Goal: Answer question/provide support

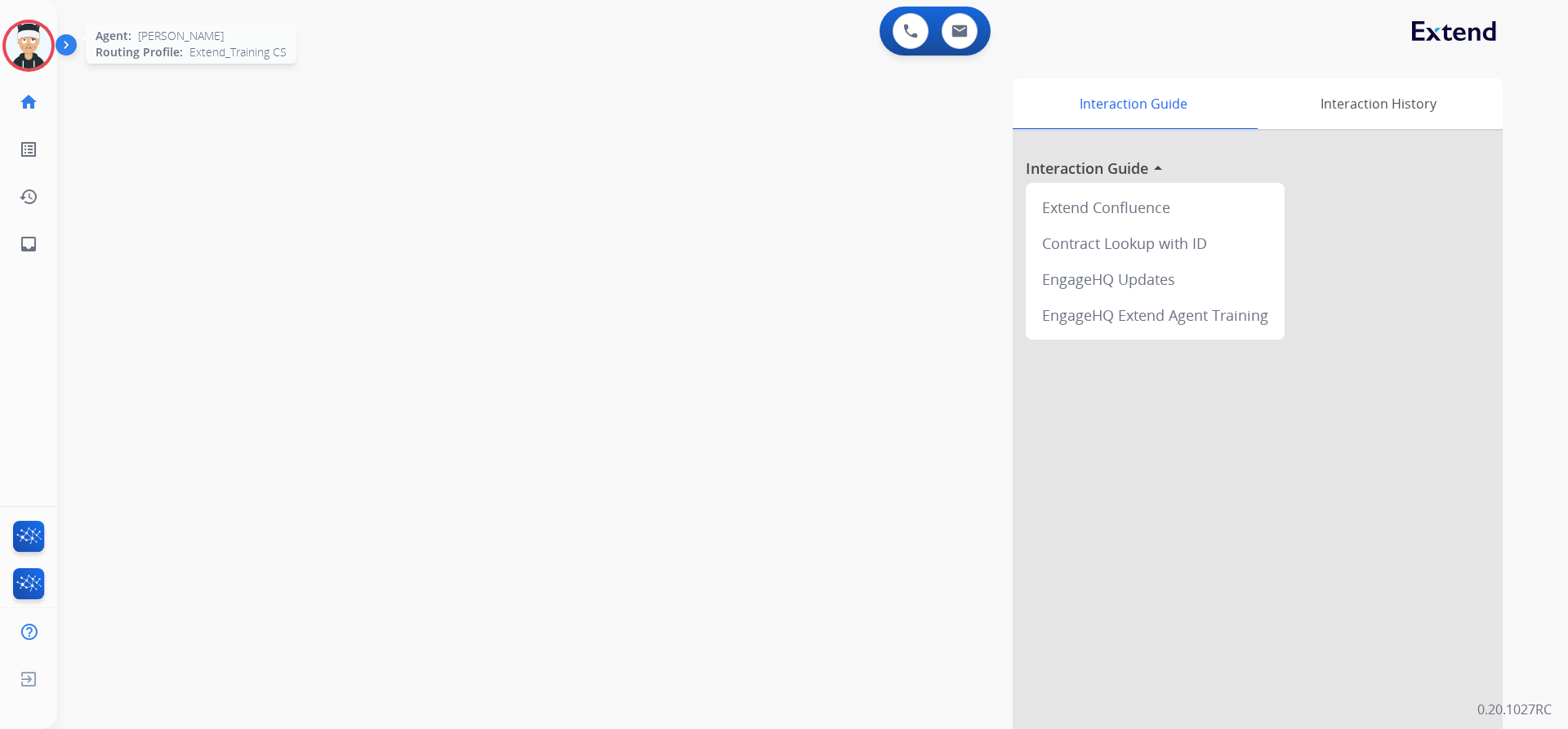
click at [13, 40] on img at bounding box center [28, 46] width 46 height 46
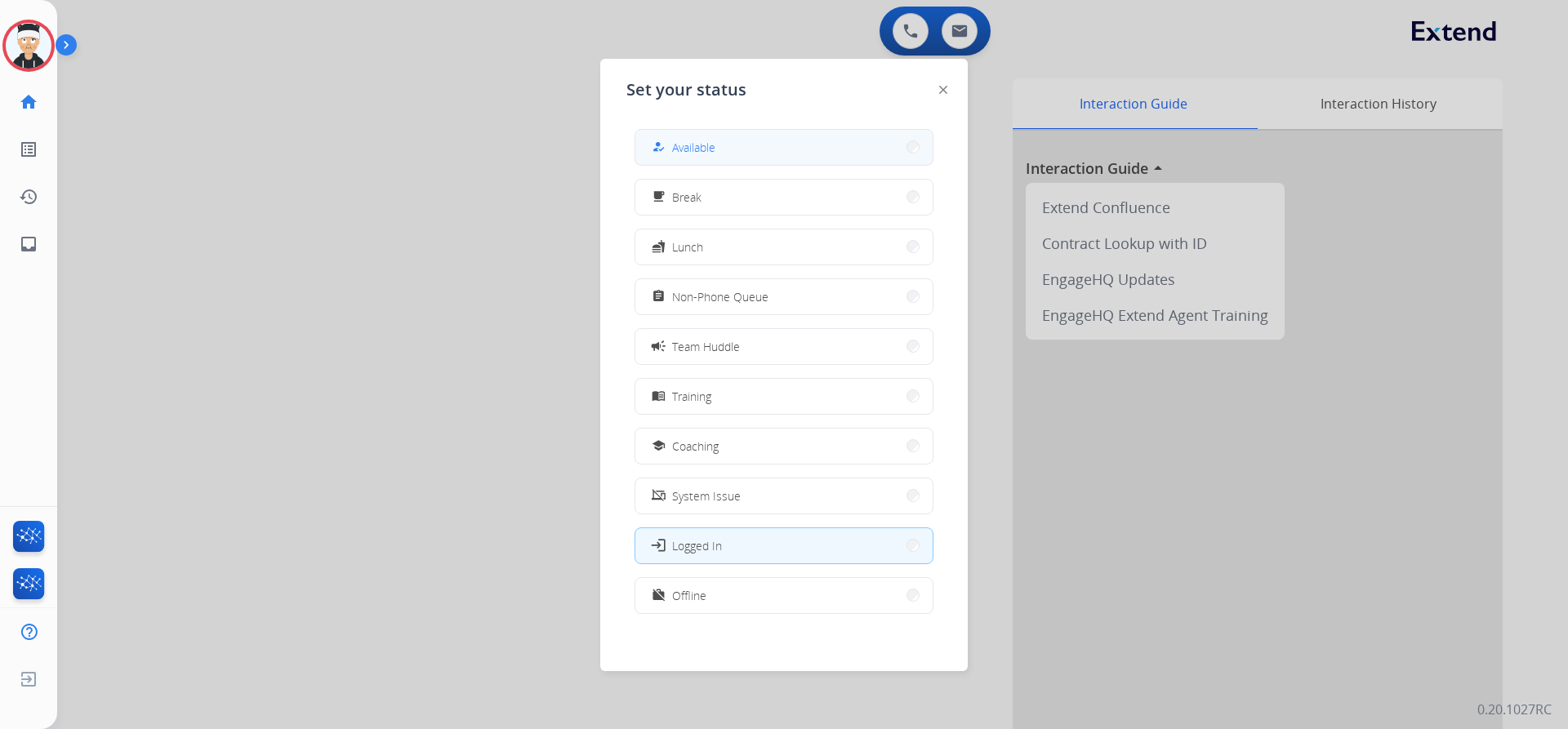
click at [678, 154] on span "Available" at bounding box center [693, 147] width 43 height 17
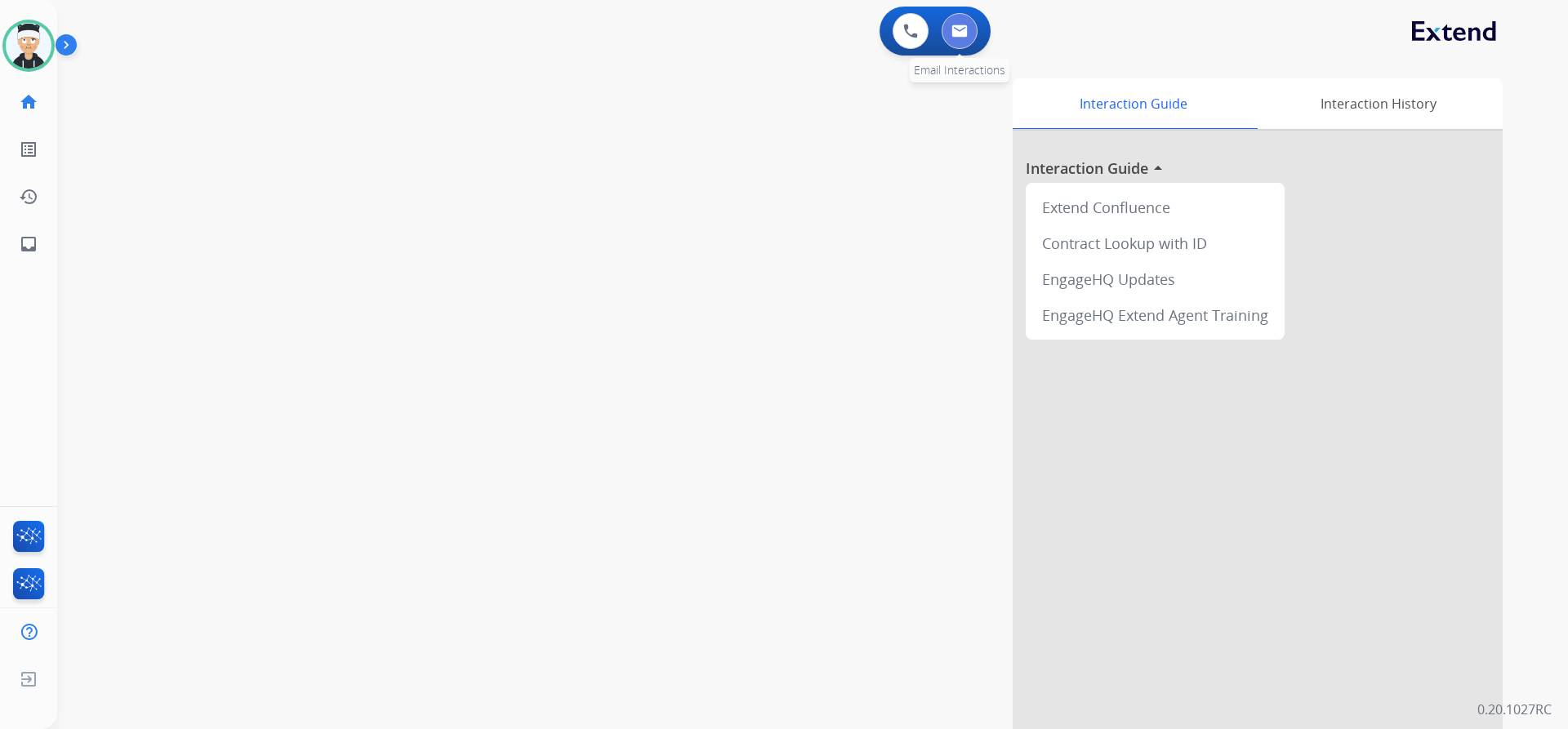
click at [970, 37] on button at bounding box center [959, 30] width 36 height 36
select select "**********"
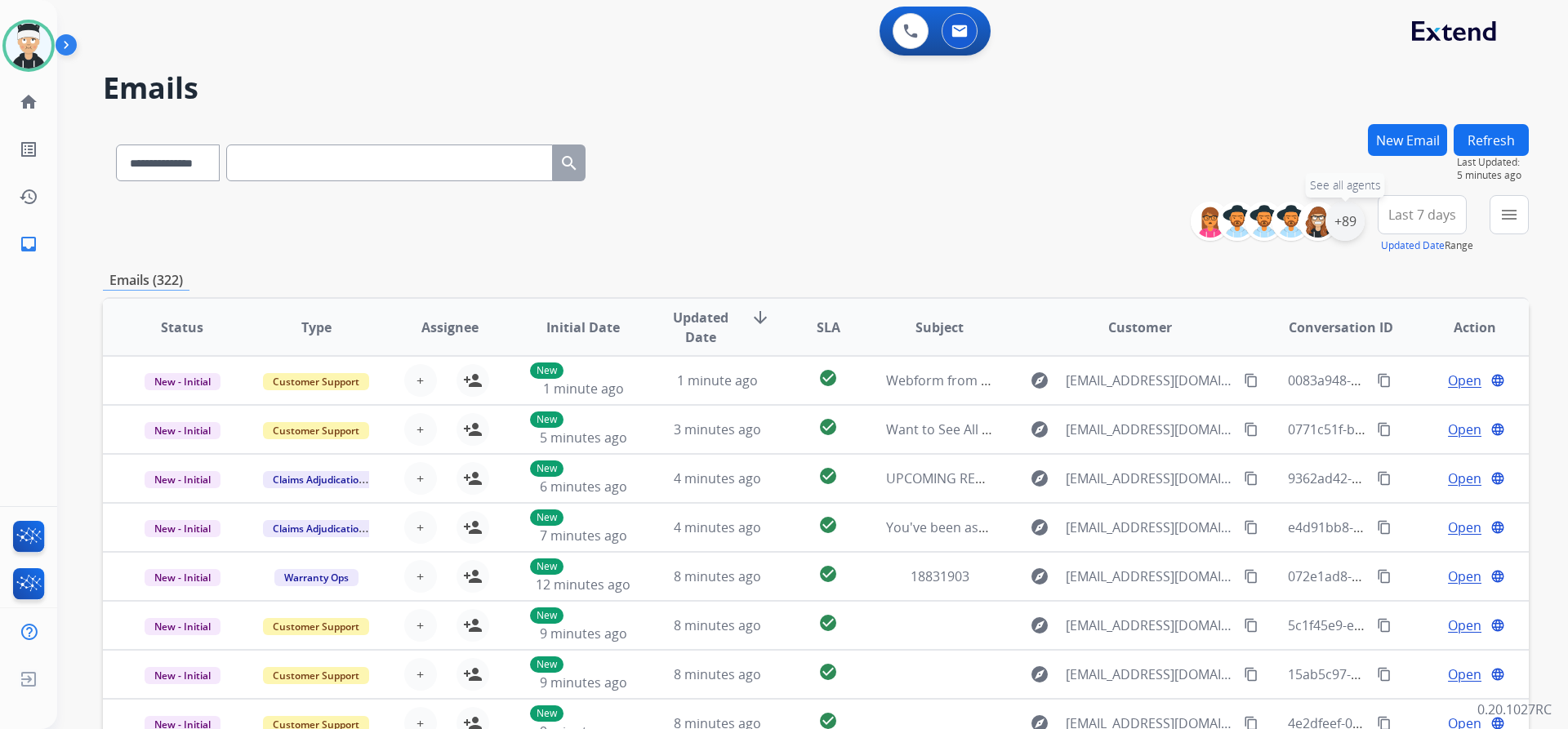
click at [1333, 217] on div "+89" at bounding box center [1344, 221] width 39 height 39
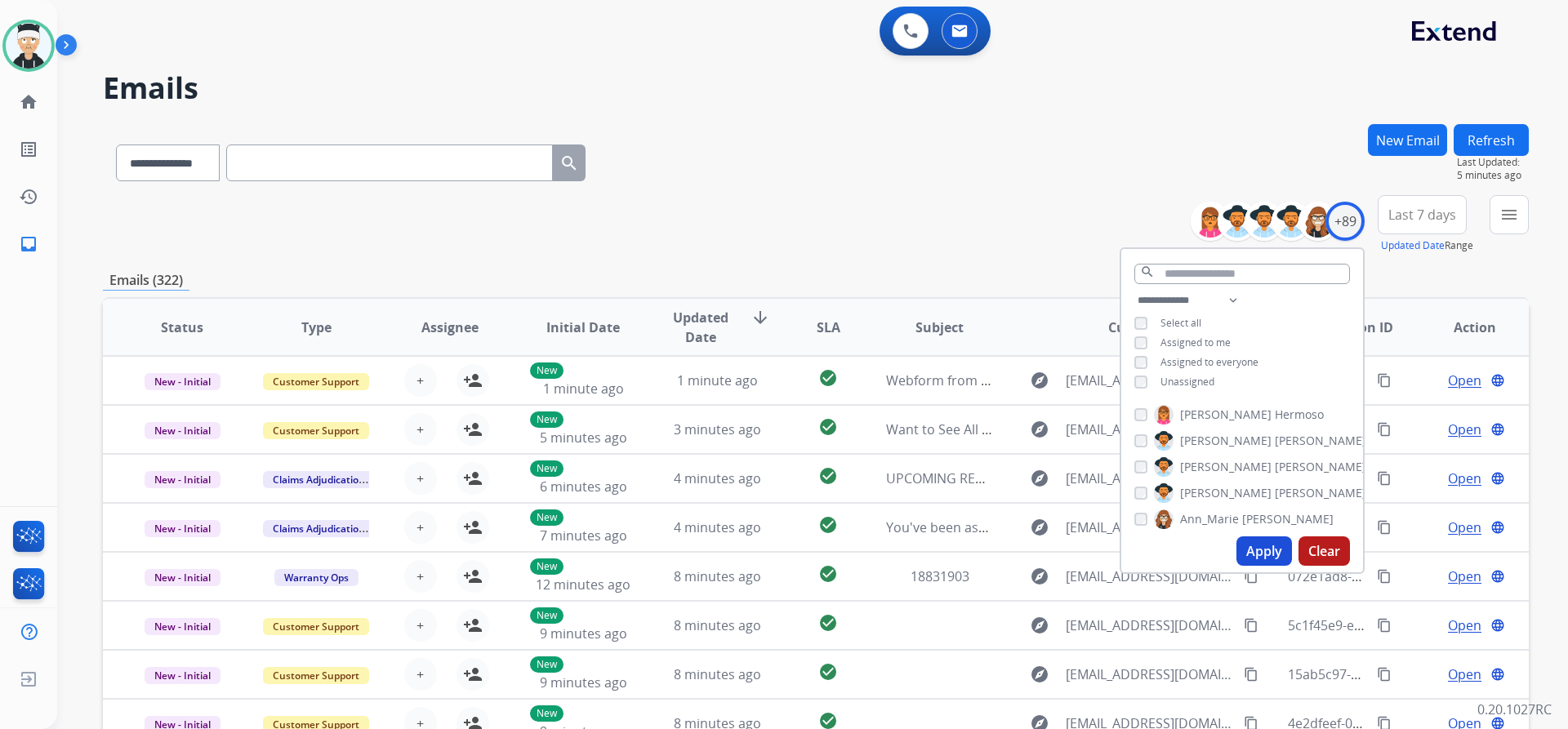
click at [1260, 555] on button "Apply" at bounding box center [1264, 551] width 56 height 29
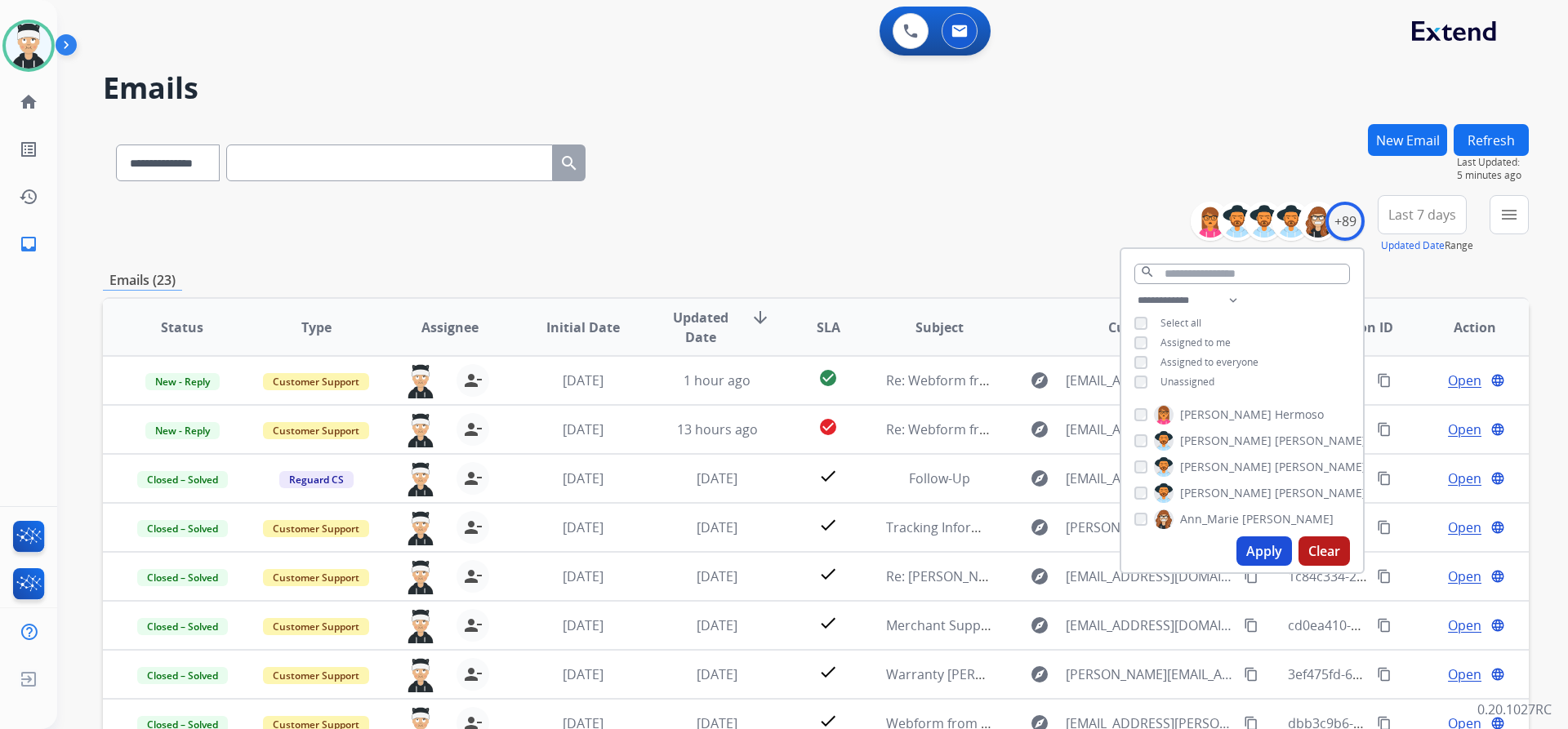
click at [871, 245] on div "**********" at bounding box center [816, 224] width 1426 height 58
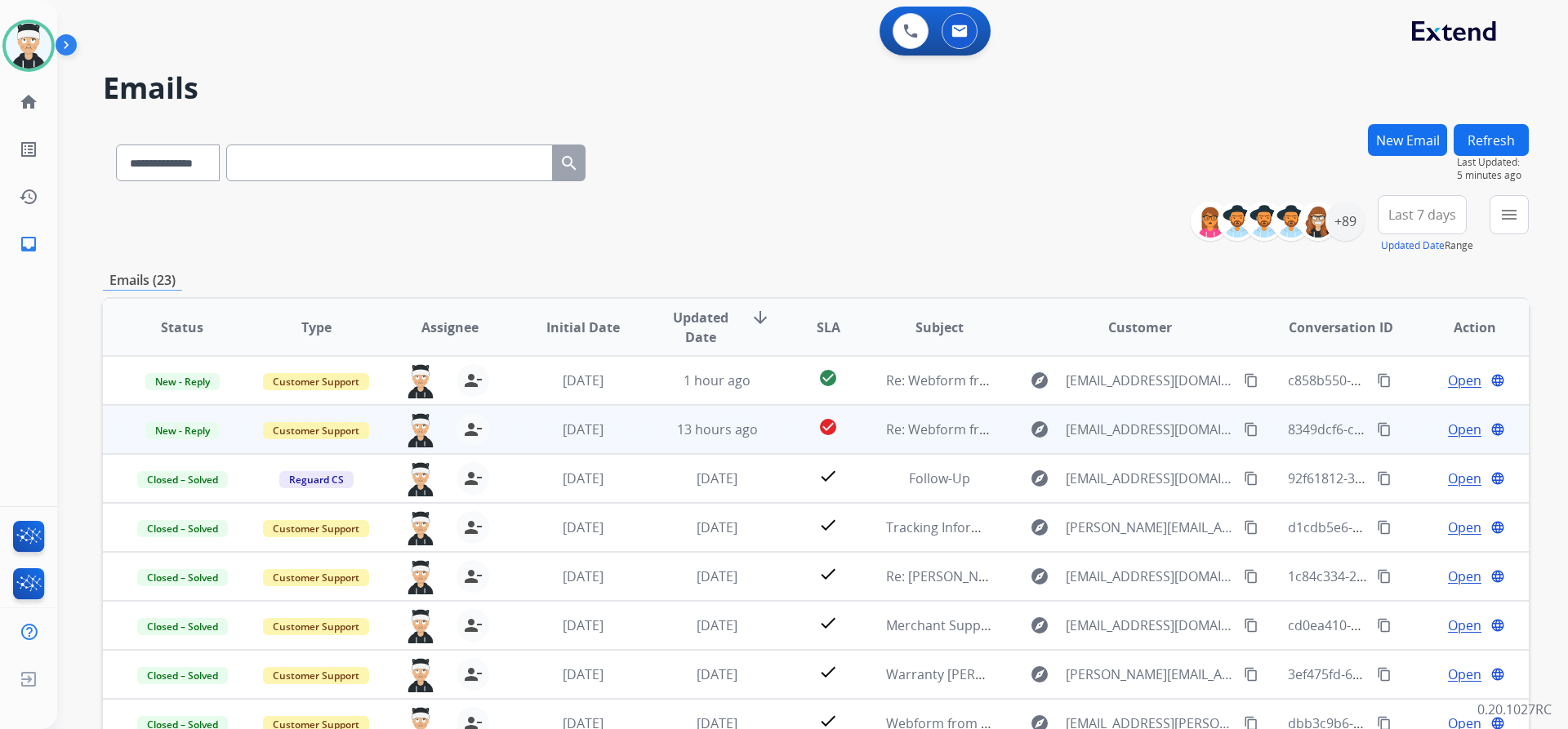
click at [1462, 431] on span "Open" at bounding box center [1465, 429] width 34 height 19
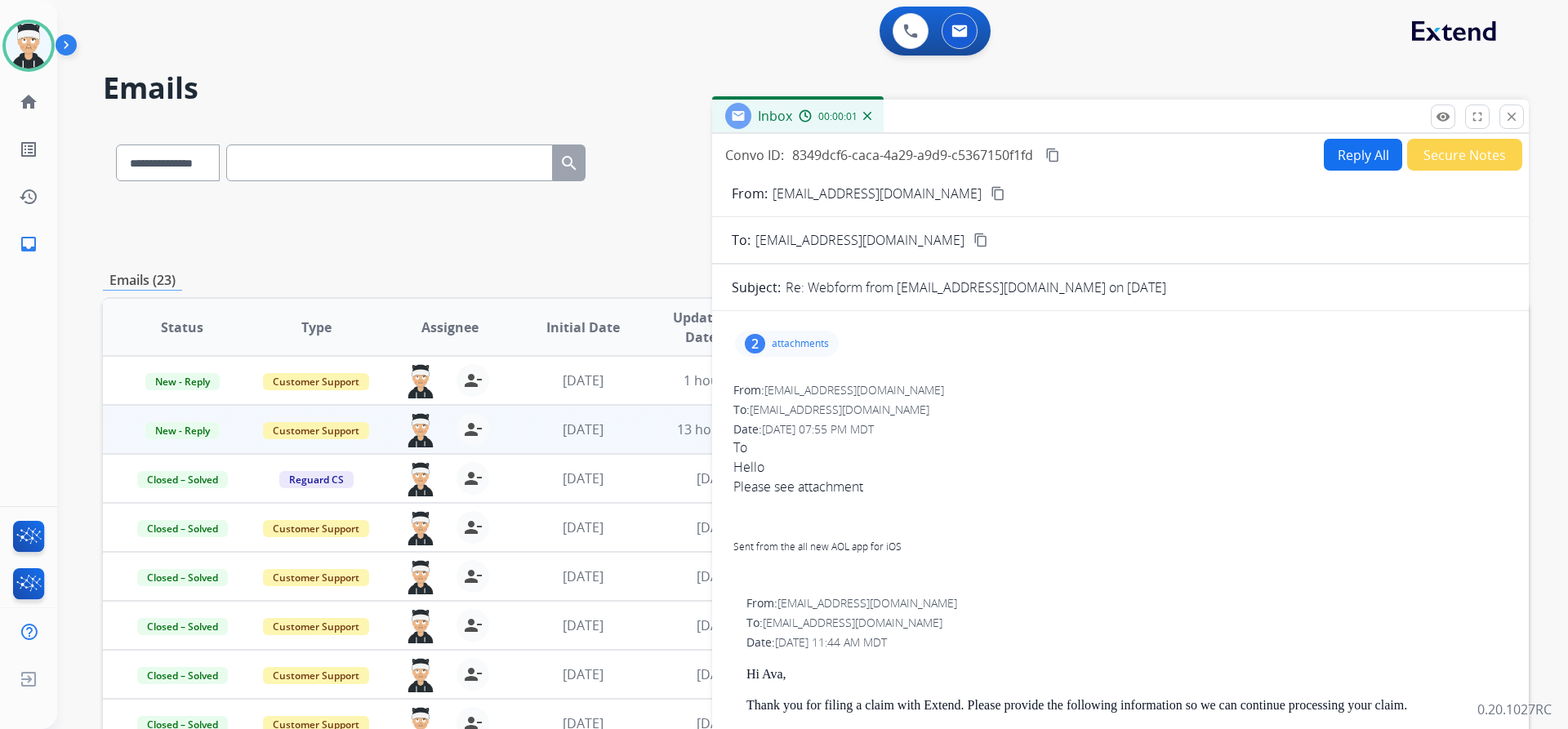
scroll to position [81, 0]
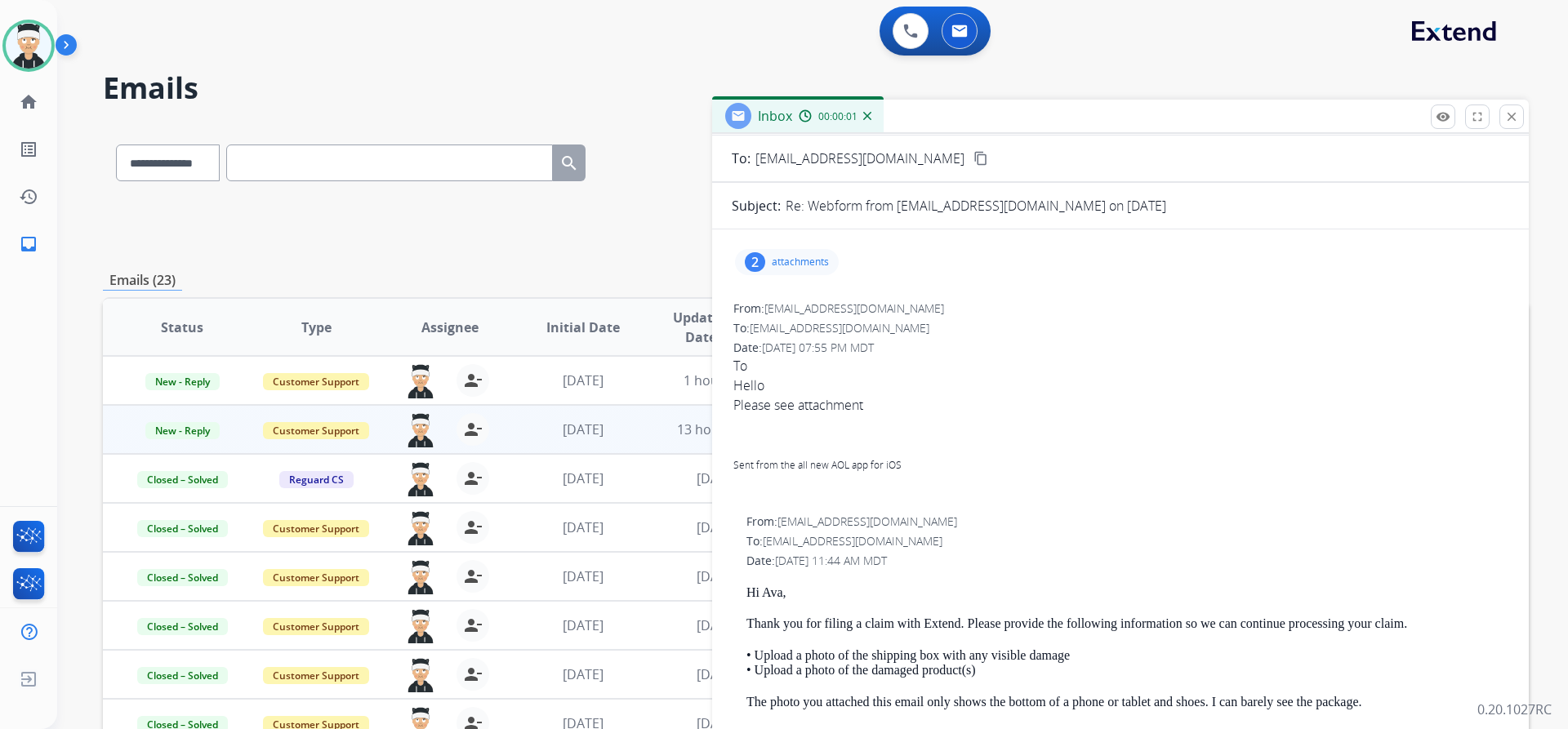
click at [796, 252] on div "2 attachments" at bounding box center [787, 262] width 104 height 26
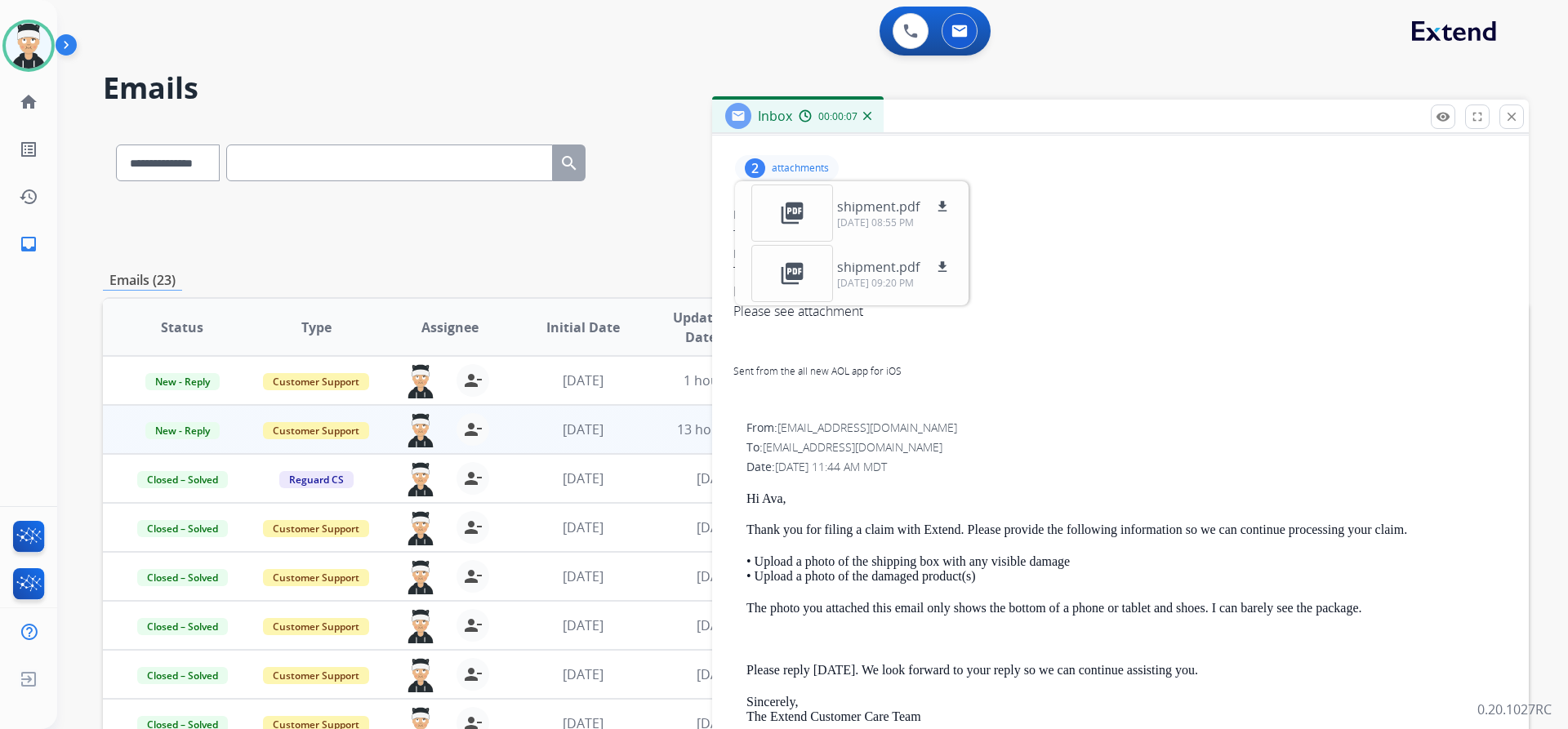
scroll to position [163, 0]
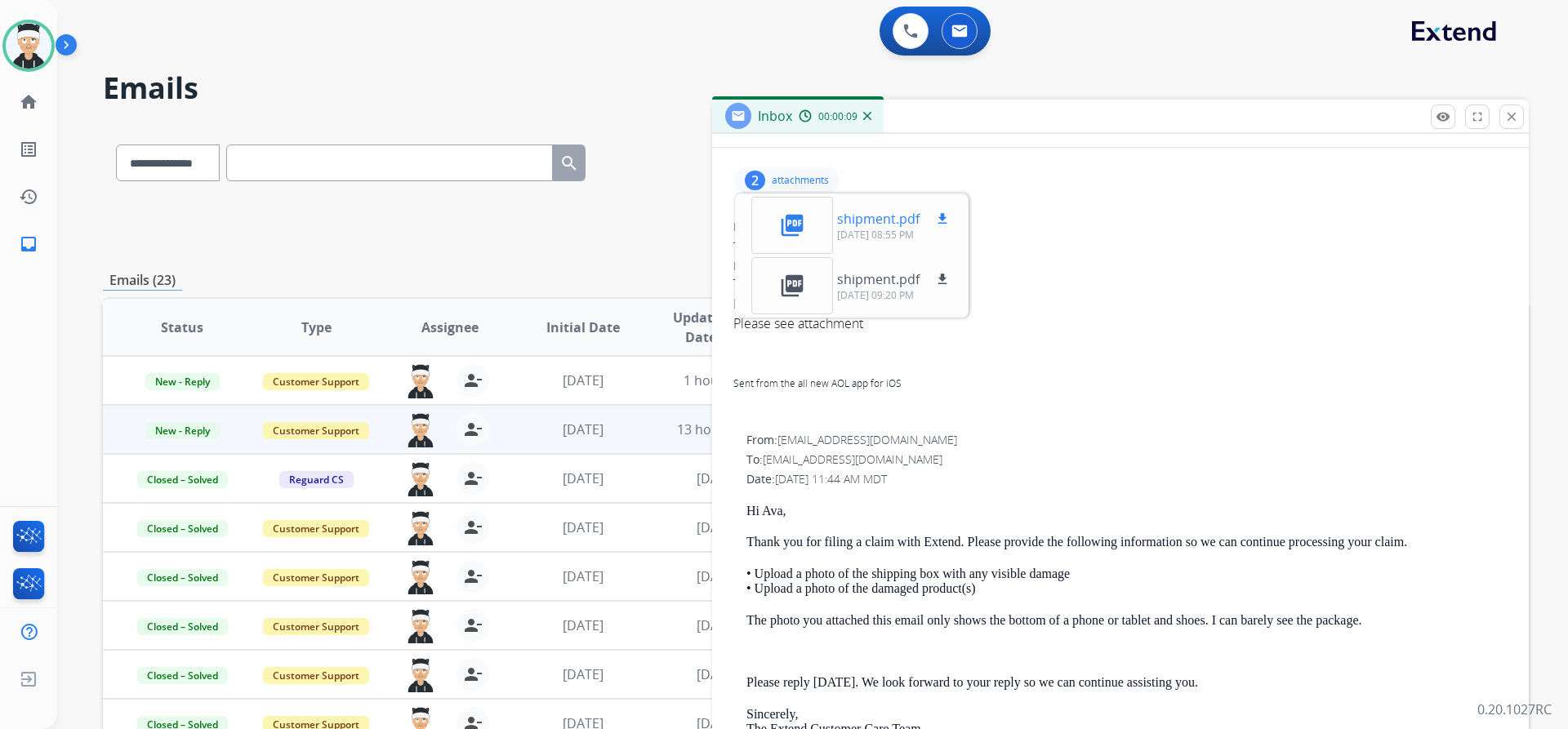
click at [943, 213] on mat-icon "download" at bounding box center [943, 219] width 15 height 15
click at [816, 274] on div "picture_as_pdf" at bounding box center [791, 286] width 81 height 57
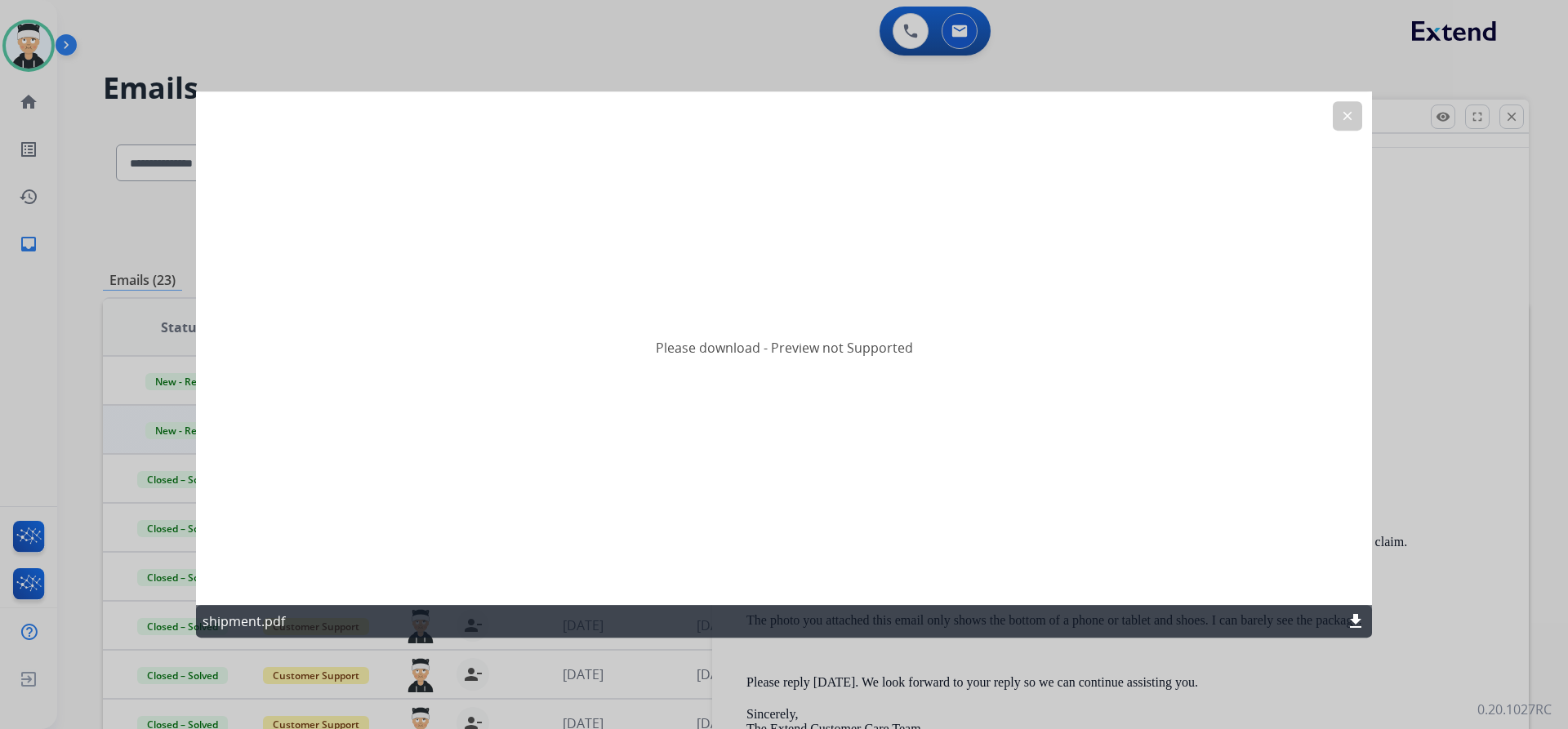
click at [1340, 98] on div "Please download - Preview not Supported" at bounding box center [784, 349] width 1176 height 515
click at [1337, 115] on button "clear" at bounding box center [1347, 116] width 29 height 29
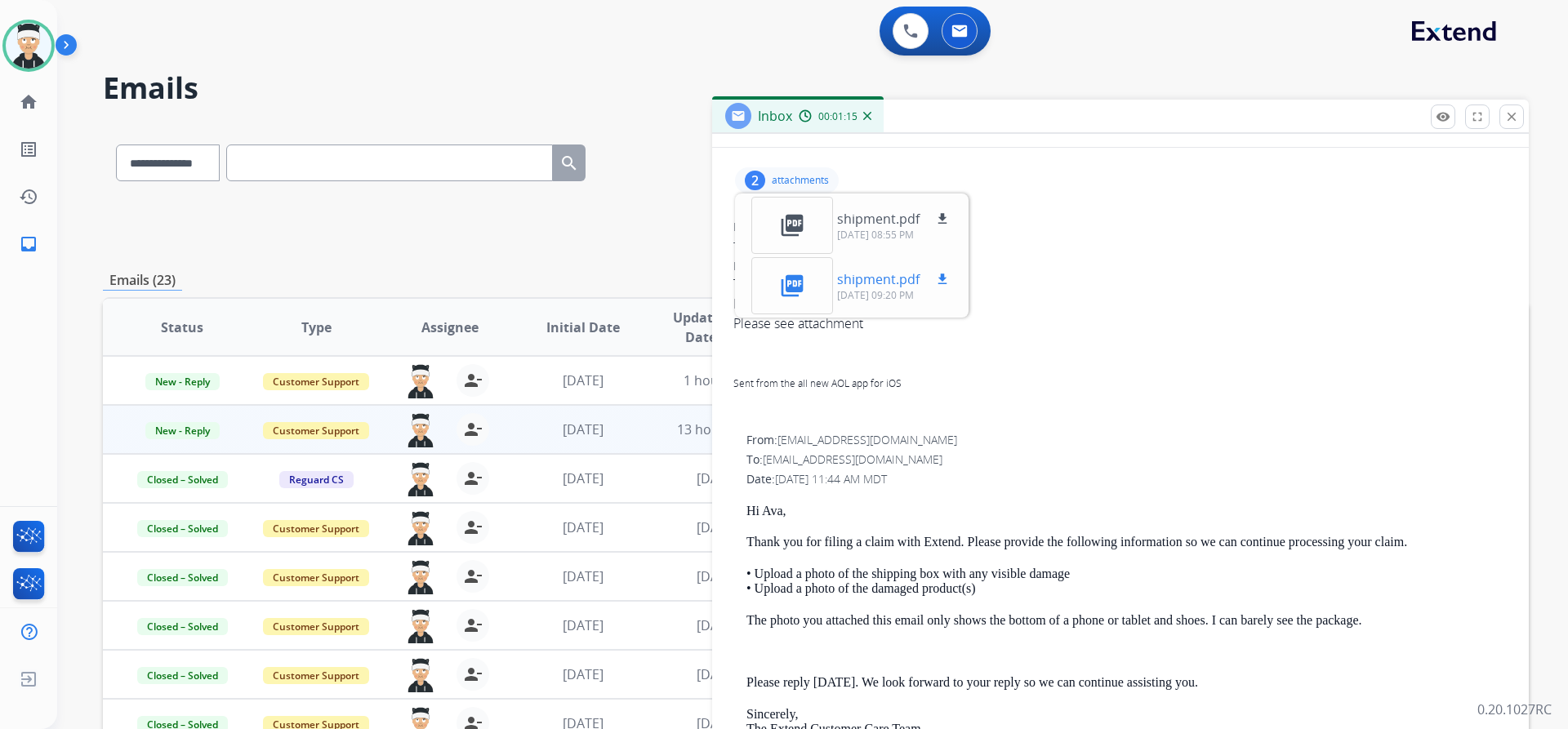
click at [938, 276] on mat-icon "download" at bounding box center [943, 279] width 15 height 15
click at [1061, 294] on div "Hello Please see attachment Sent from the all new AOL app for iOS" at bounding box center [1121, 352] width 774 height 118
click at [777, 181] on p "attachments" at bounding box center [800, 181] width 57 height 13
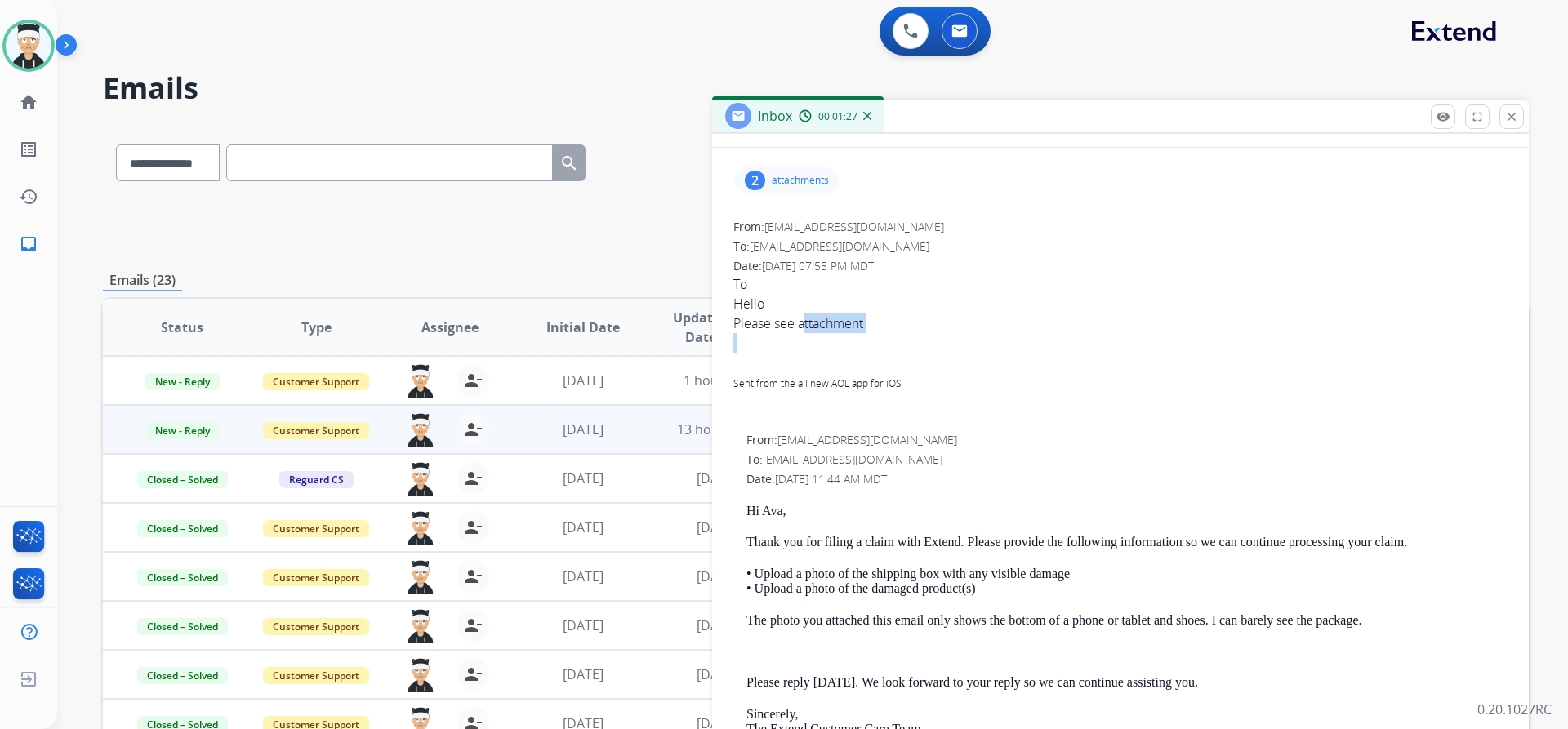
drag, startPoint x: 857, startPoint y: 342, endPoint x: 994, endPoint y: 377, distance: 141.4
click at [974, 372] on div "Please see attachment Sent from the all new AOL app for iOS" at bounding box center [1121, 362] width 774 height 98
click at [1001, 379] on div "Sent from the all new AOL app for iOS" at bounding box center [1121, 381] width 774 height 19
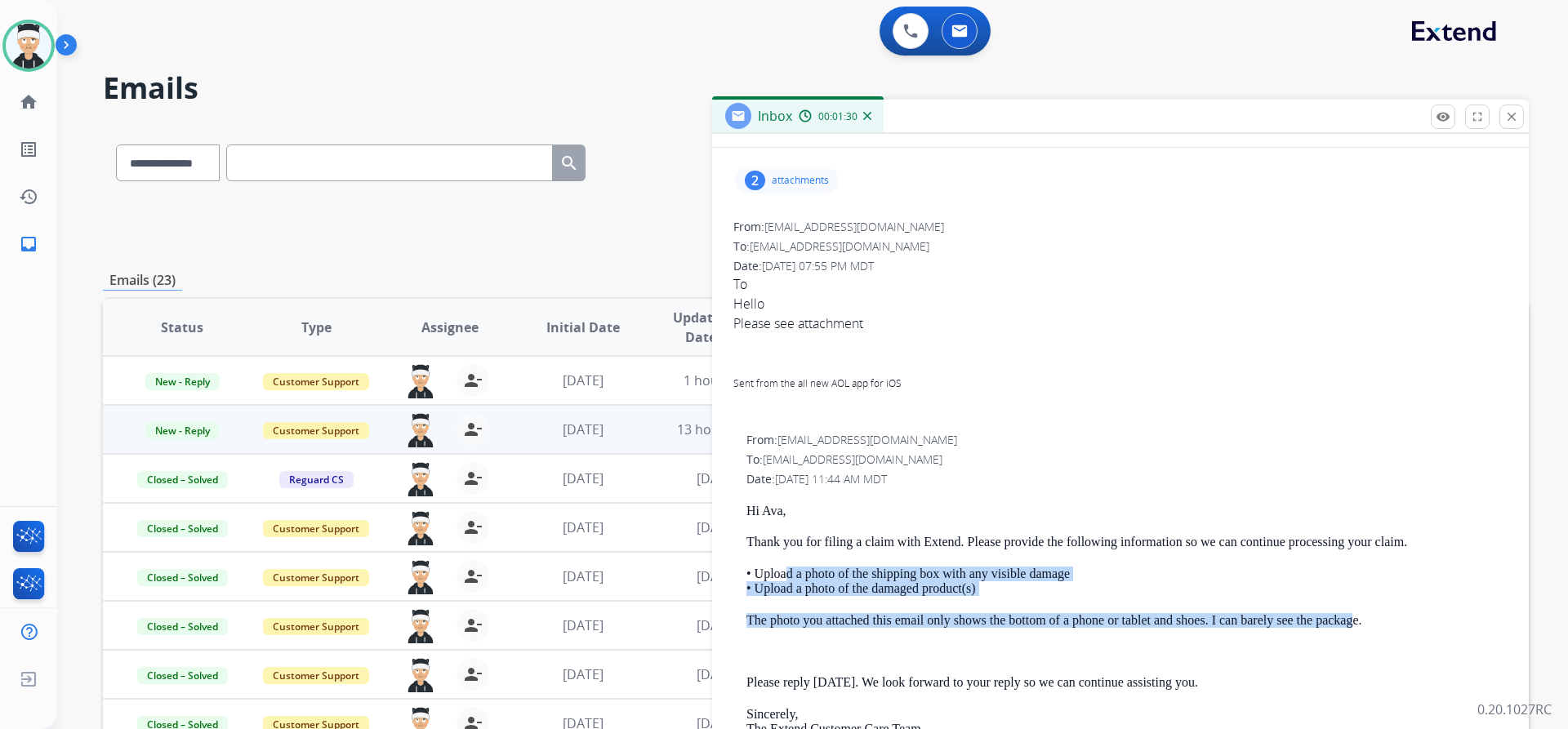
drag, startPoint x: 1350, startPoint y: 611, endPoint x: 787, endPoint y: 560, distance: 565.3
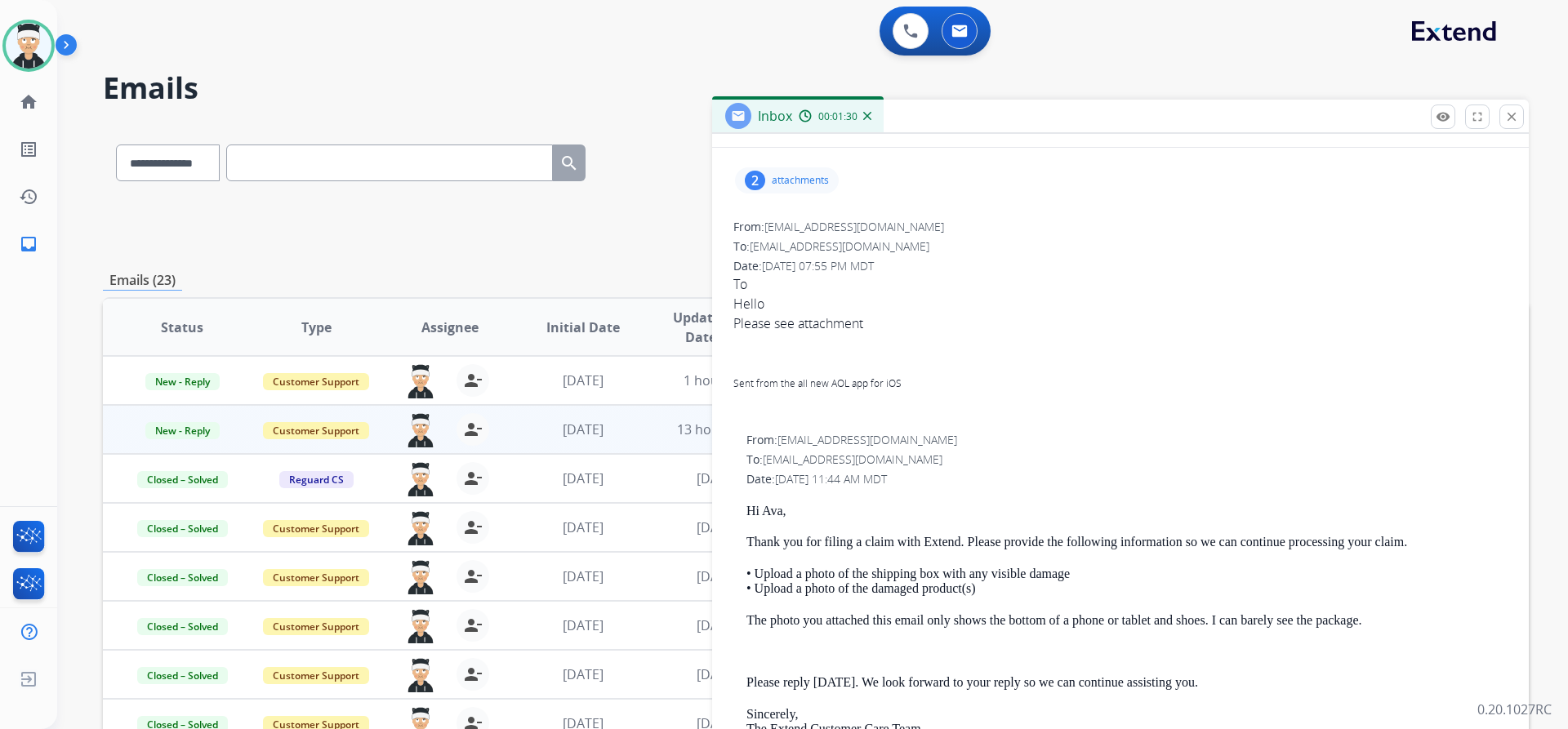
click at [1145, 541] on p "Thank you for filing a claim with Extend. Please provide the following informat…" at bounding box center [1127, 542] width 761 height 15
drag, startPoint x: 1107, startPoint y: 568, endPoint x: 999, endPoint y: 589, distance: 110.0
click at [993, 590] on p "• Upload a photo of the shipping box with any visible damage • Upload a photo o…" at bounding box center [1127, 581] width 761 height 30
click at [999, 589] on p "• Upload a photo of the shipping box with any visible damage • Upload a photo o…" at bounding box center [1127, 581] width 761 height 30
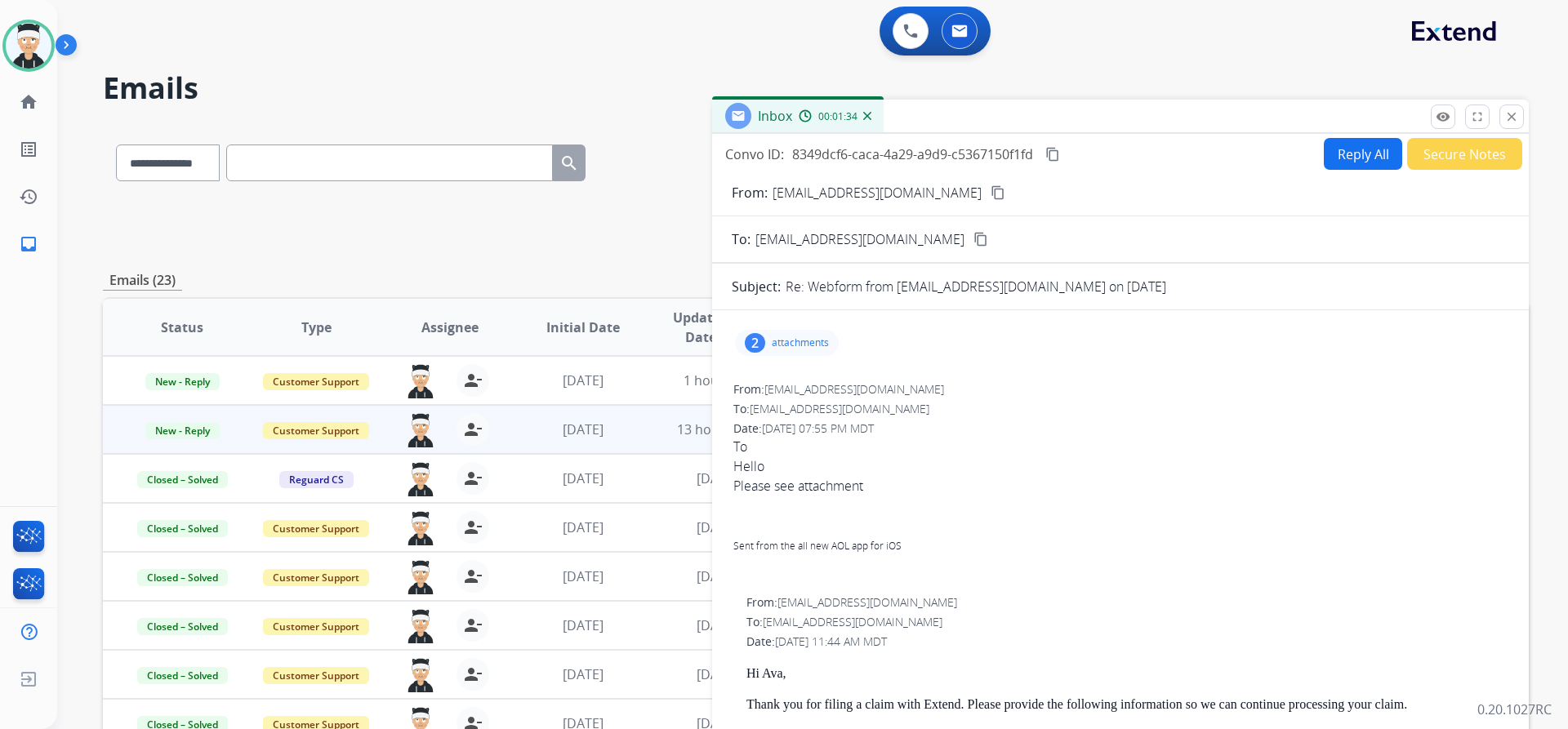
scroll to position [0, 0]
click at [1328, 164] on button "Reply All" at bounding box center [1364, 154] width 78 height 32
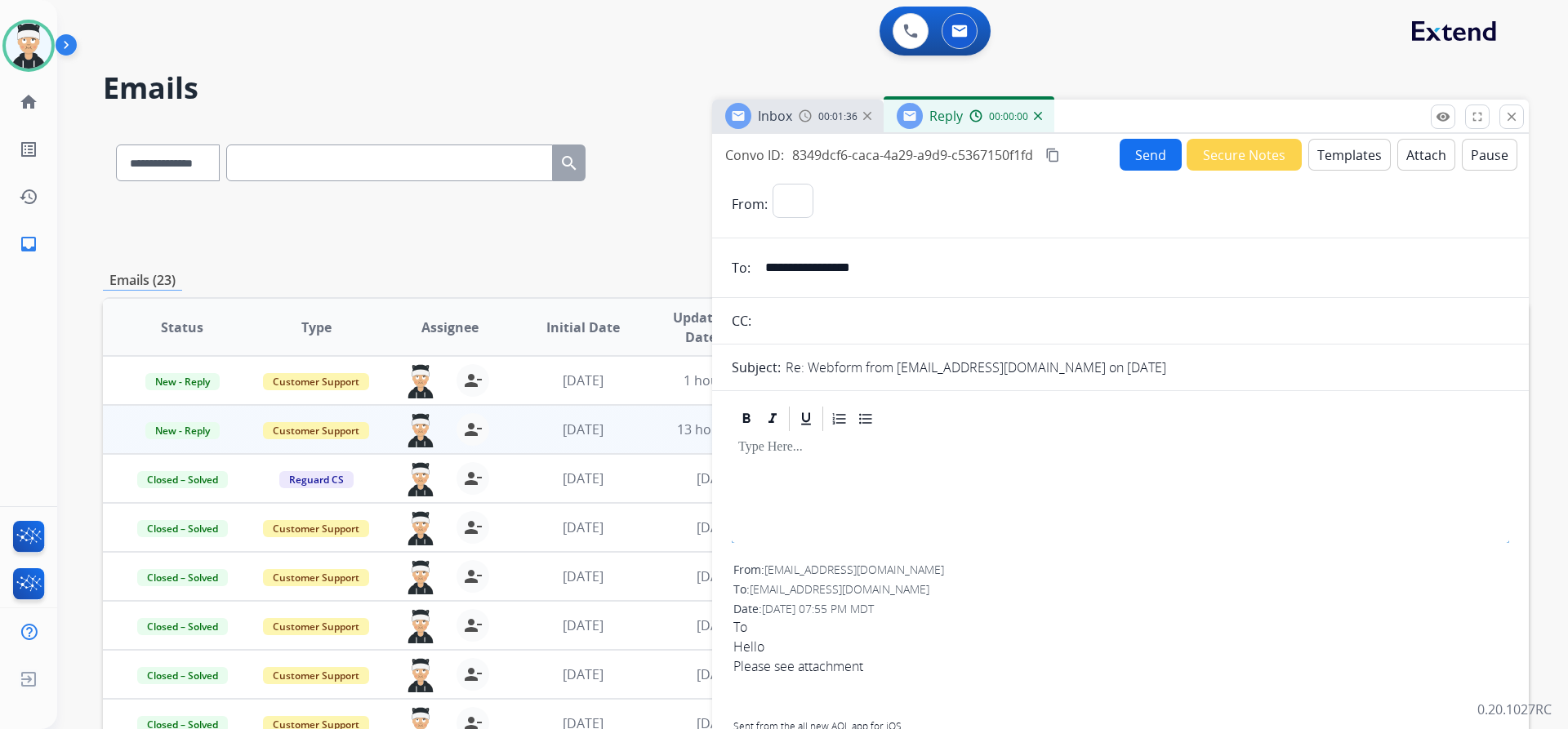
select select "**********"
click at [1343, 160] on button "Templates" at bounding box center [1350, 154] width 82 height 32
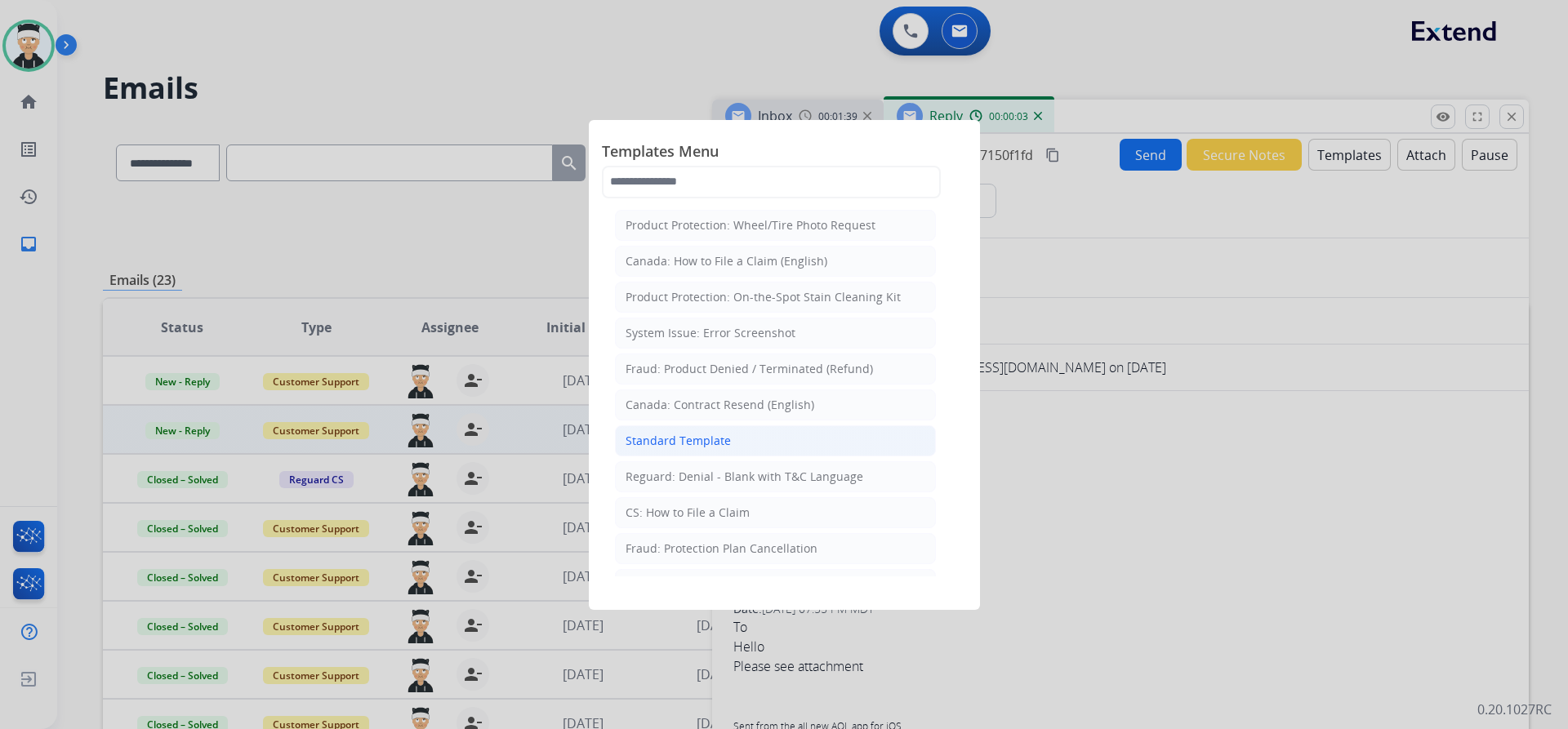
click at [671, 445] on div "Standard Template" at bounding box center [677, 441] width 105 height 16
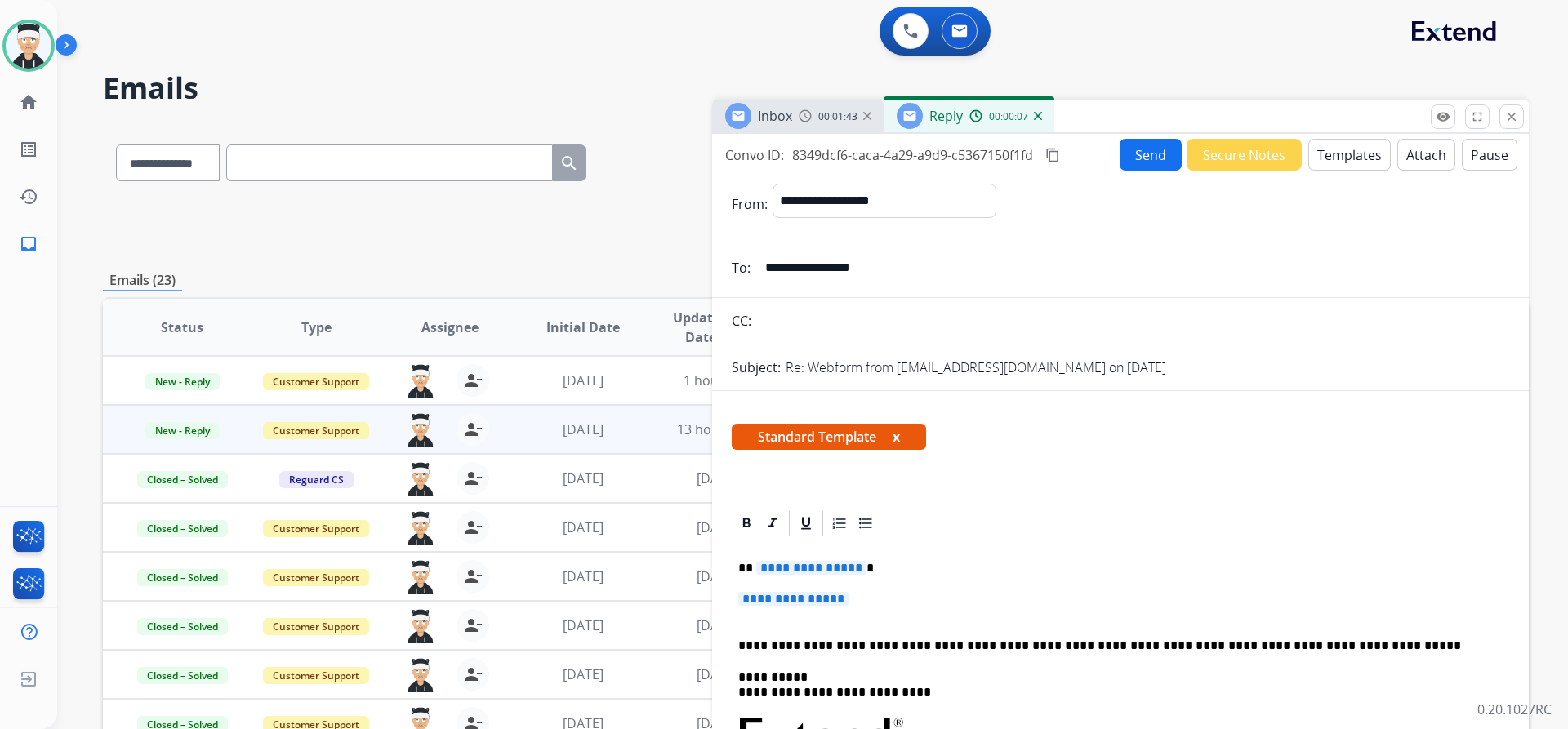
click at [789, 566] on span "**********" at bounding box center [811, 568] width 110 height 14
click at [822, 600] on span "**********" at bounding box center [793, 599] width 110 height 14
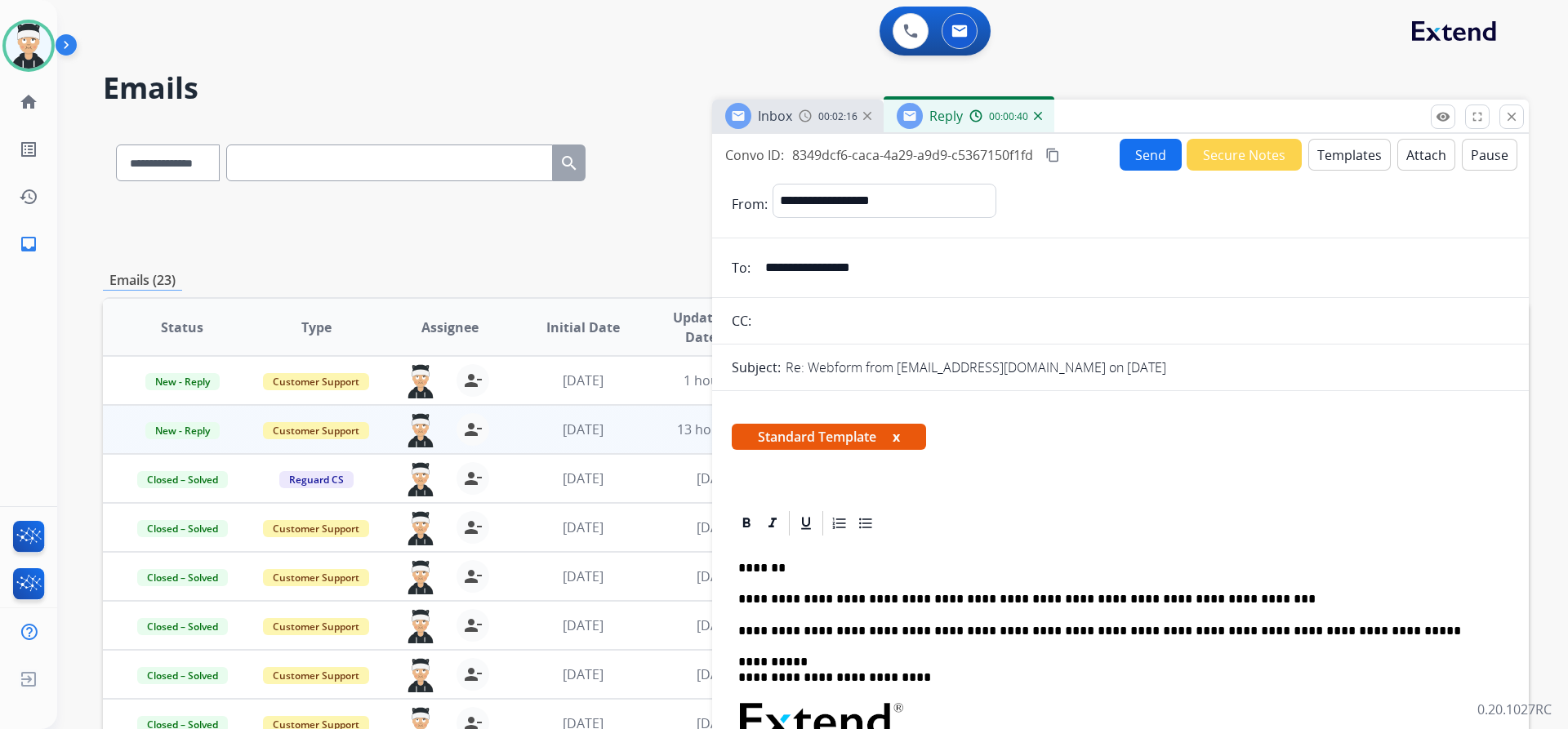
click at [1165, 146] on button "Send" at bounding box center [1151, 154] width 62 height 32
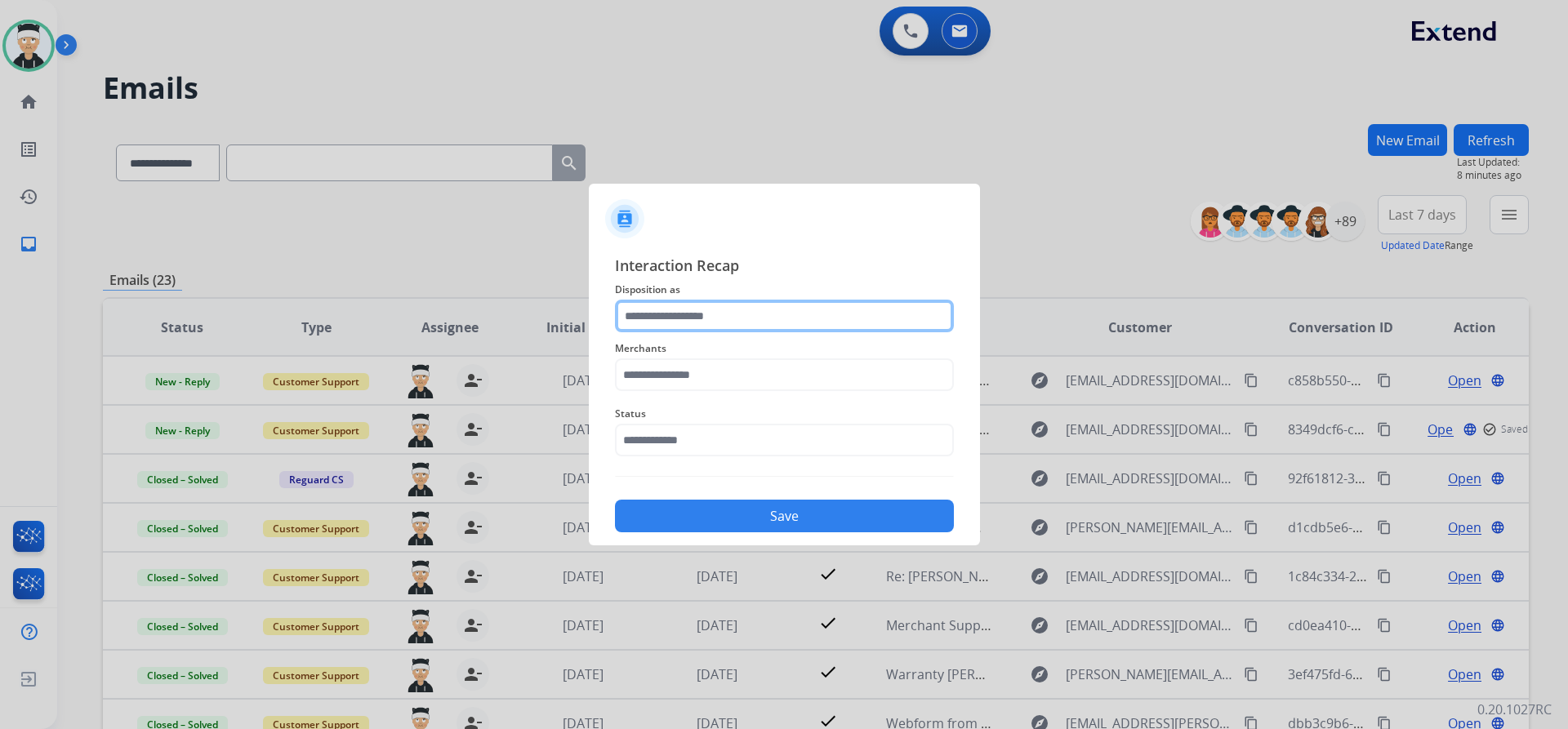
click at [881, 324] on input "text" at bounding box center [784, 316] width 339 height 33
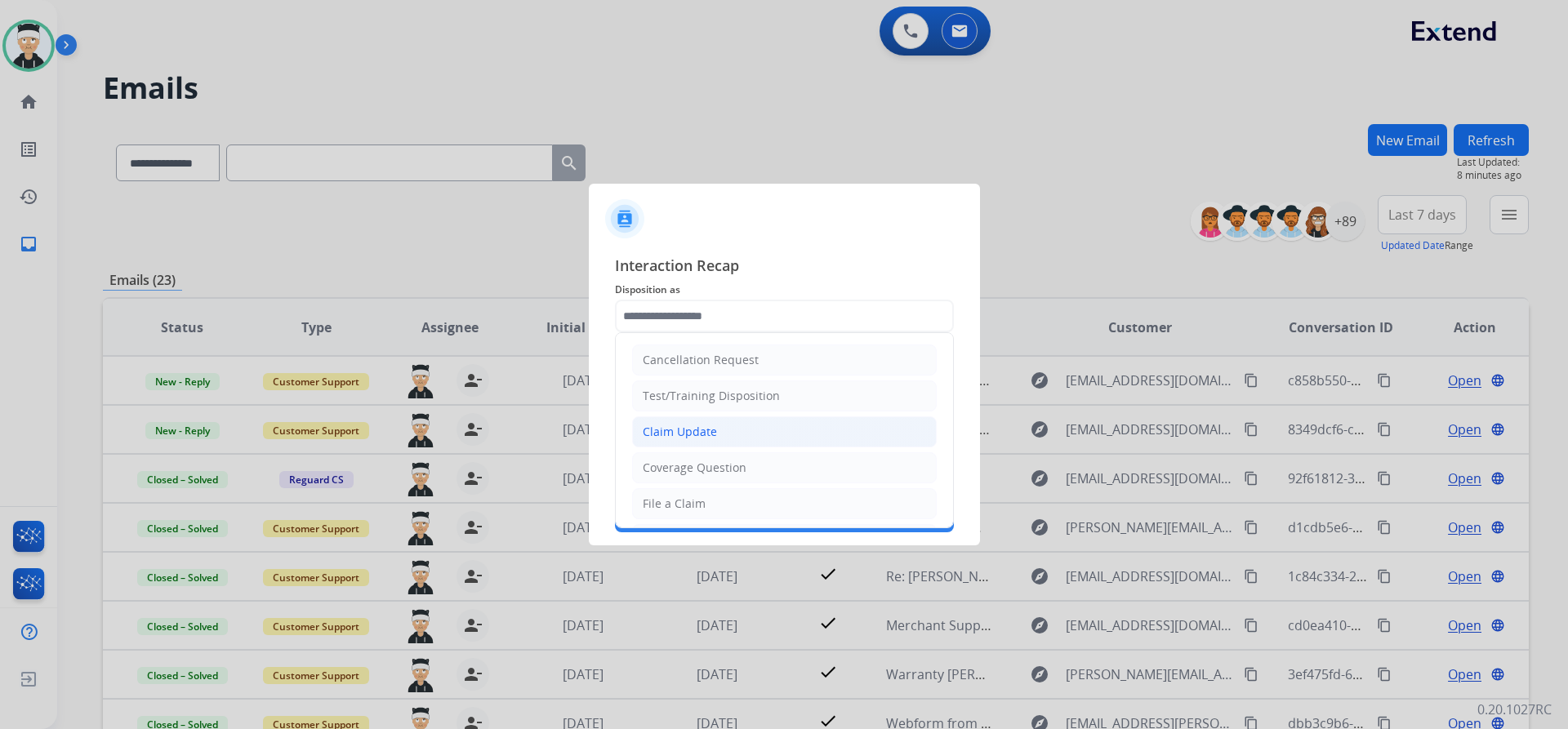
click at [746, 431] on li "Claim Update" at bounding box center [785, 432] width 305 height 31
type input "**********"
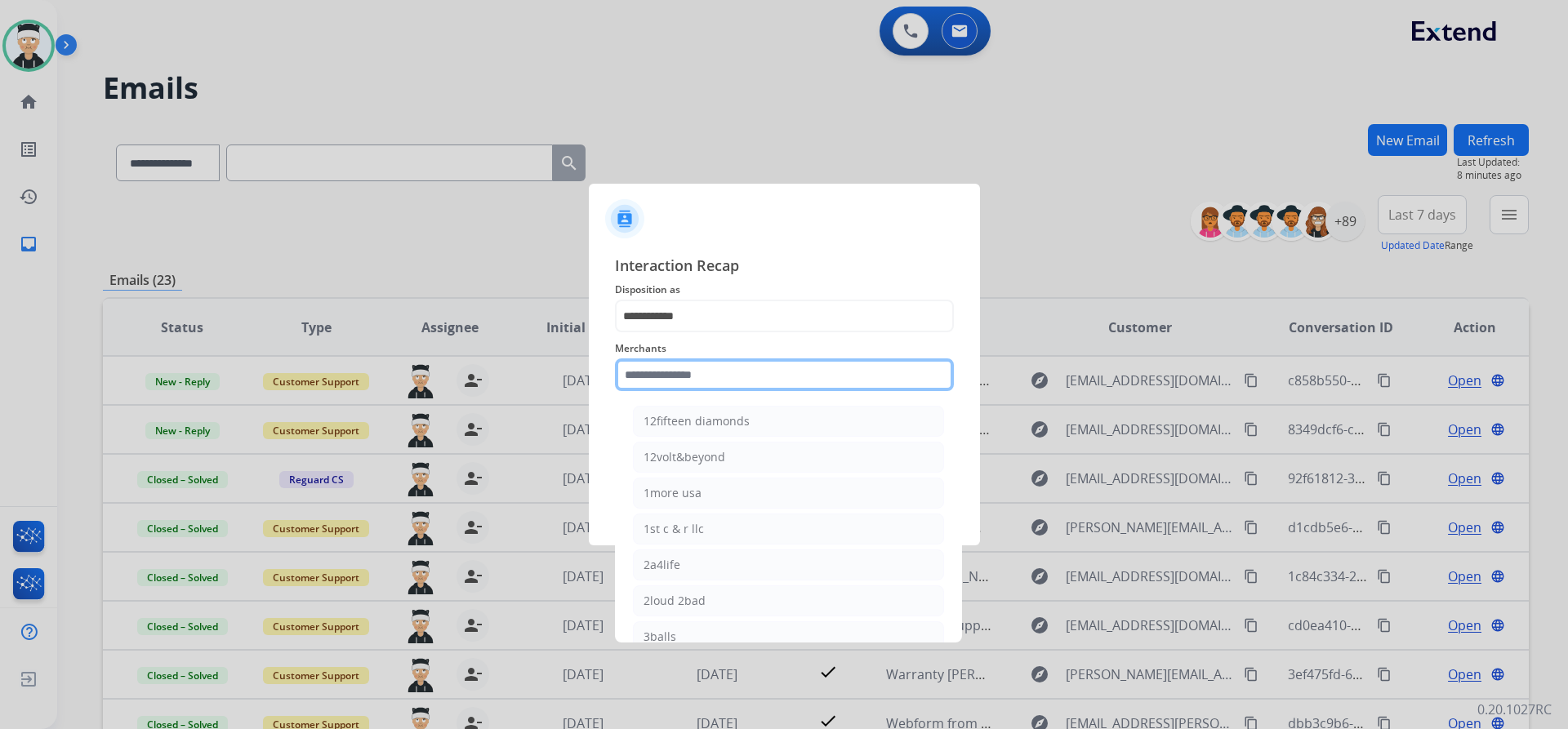
click at [752, 367] on input "text" at bounding box center [784, 375] width 339 height 33
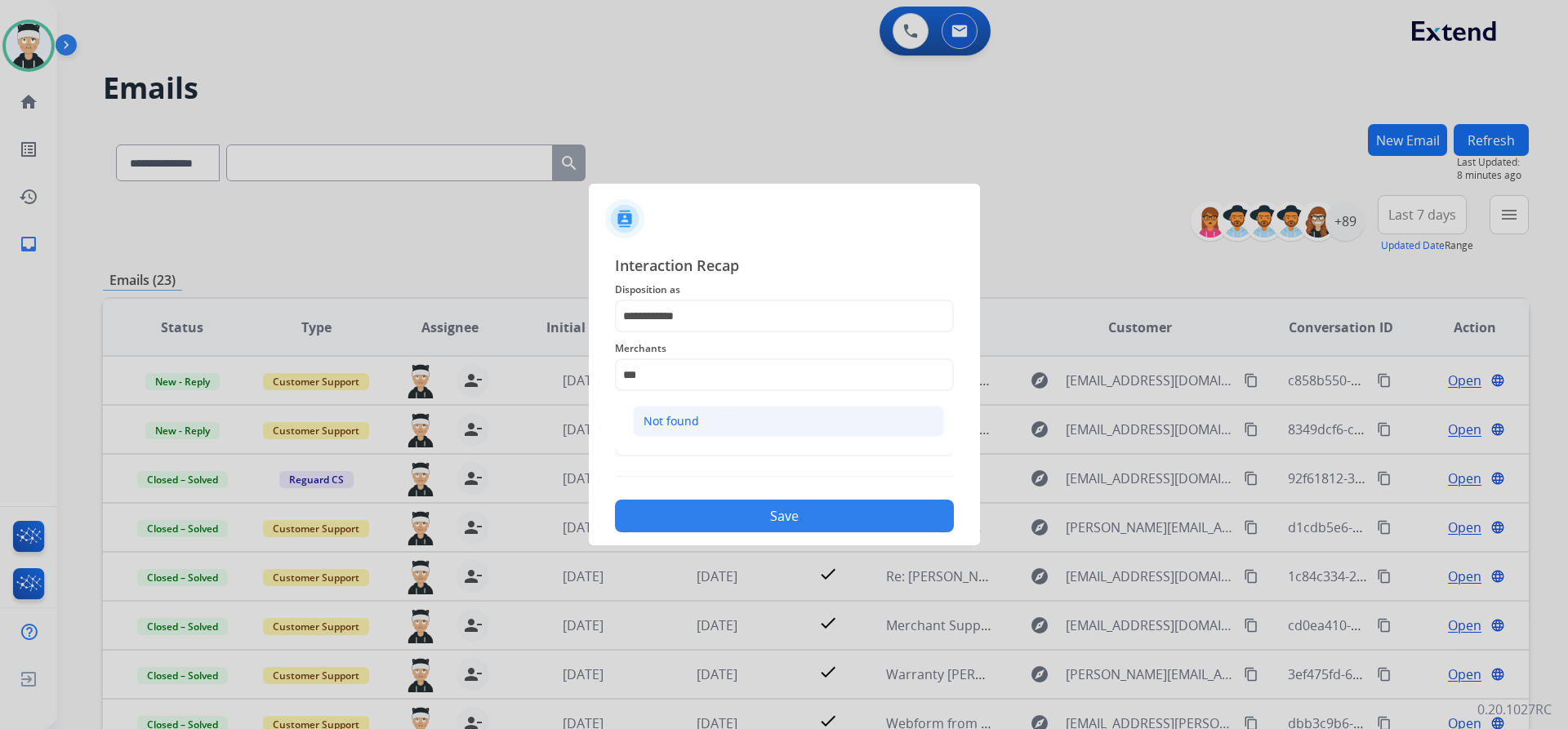
click at [674, 416] on div "Not found" at bounding box center [671, 422] width 56 height 16
type input "*********"
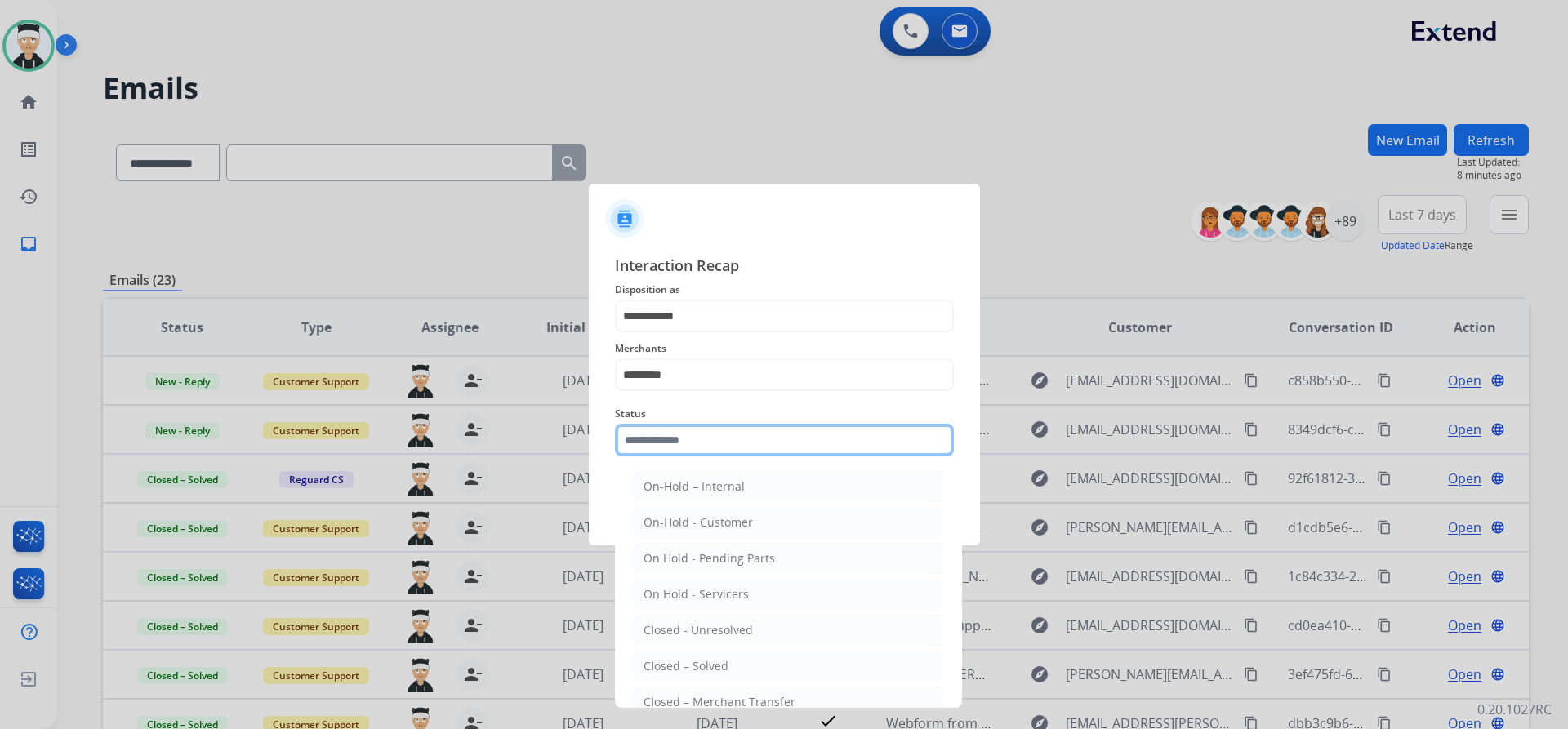
click at [703, 441] on input "text" at bounding box center [784, 440] width 339 height 33
drag, startPoint x: 727, startPoint y: 657, endPoint x: 739, endPoint y: 611, distance: 47.5
click at [732, 648] on ul "On-Hold – Internal On-Hold - Customer On Hold - Pending Parts On Hold - Service…" at bounding box center [789, 634] width 321 height 343
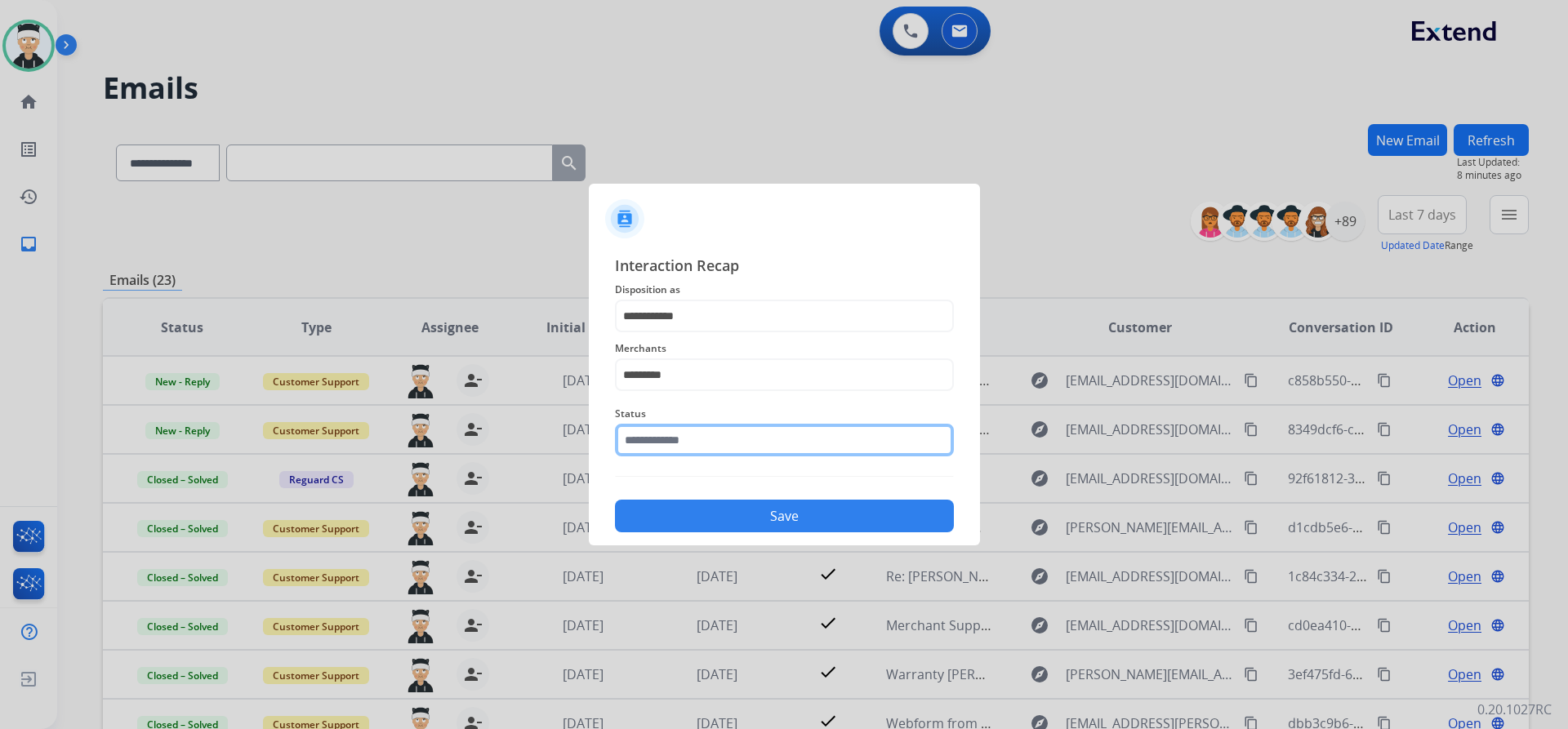
click at [722, 435] on input "text" at bounding box center [784, 440] width 339 height 33
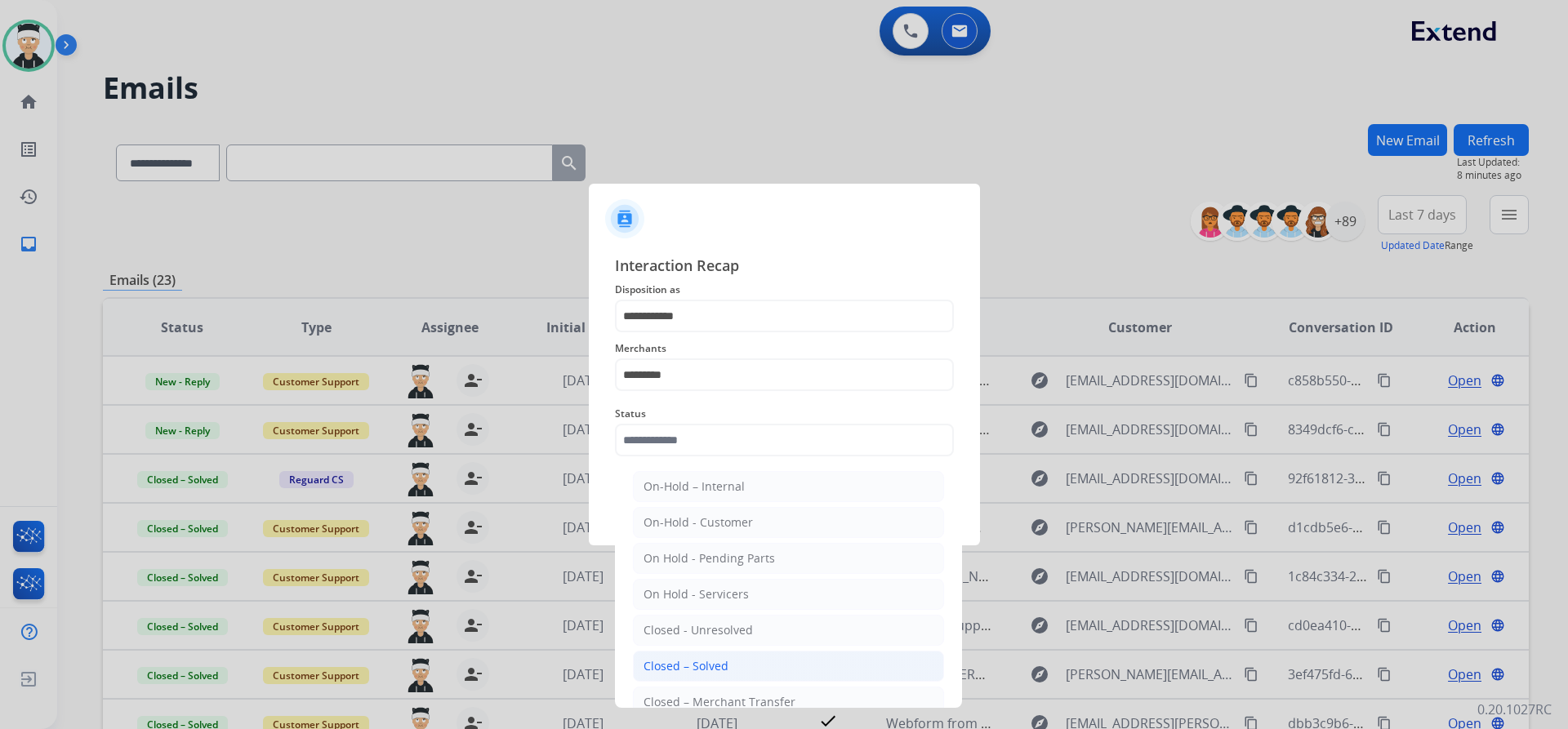
click at [750, 672] on li "Closed – Solved" at bounding box center [788, 666] width 311 height 31
type input "**********"
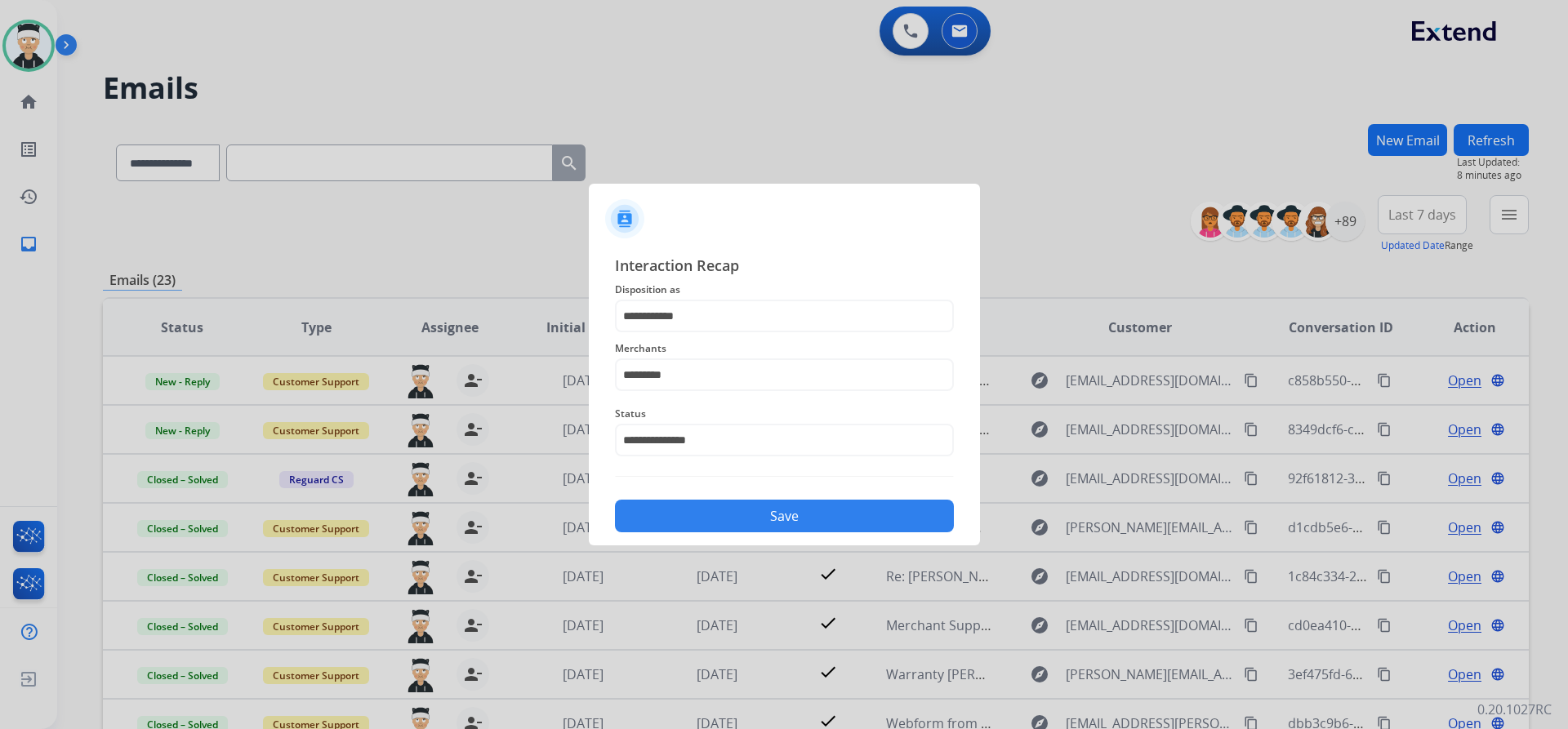
click at [757, 508] on button "Save" at bounding box center [784, 516] width 339 height 33
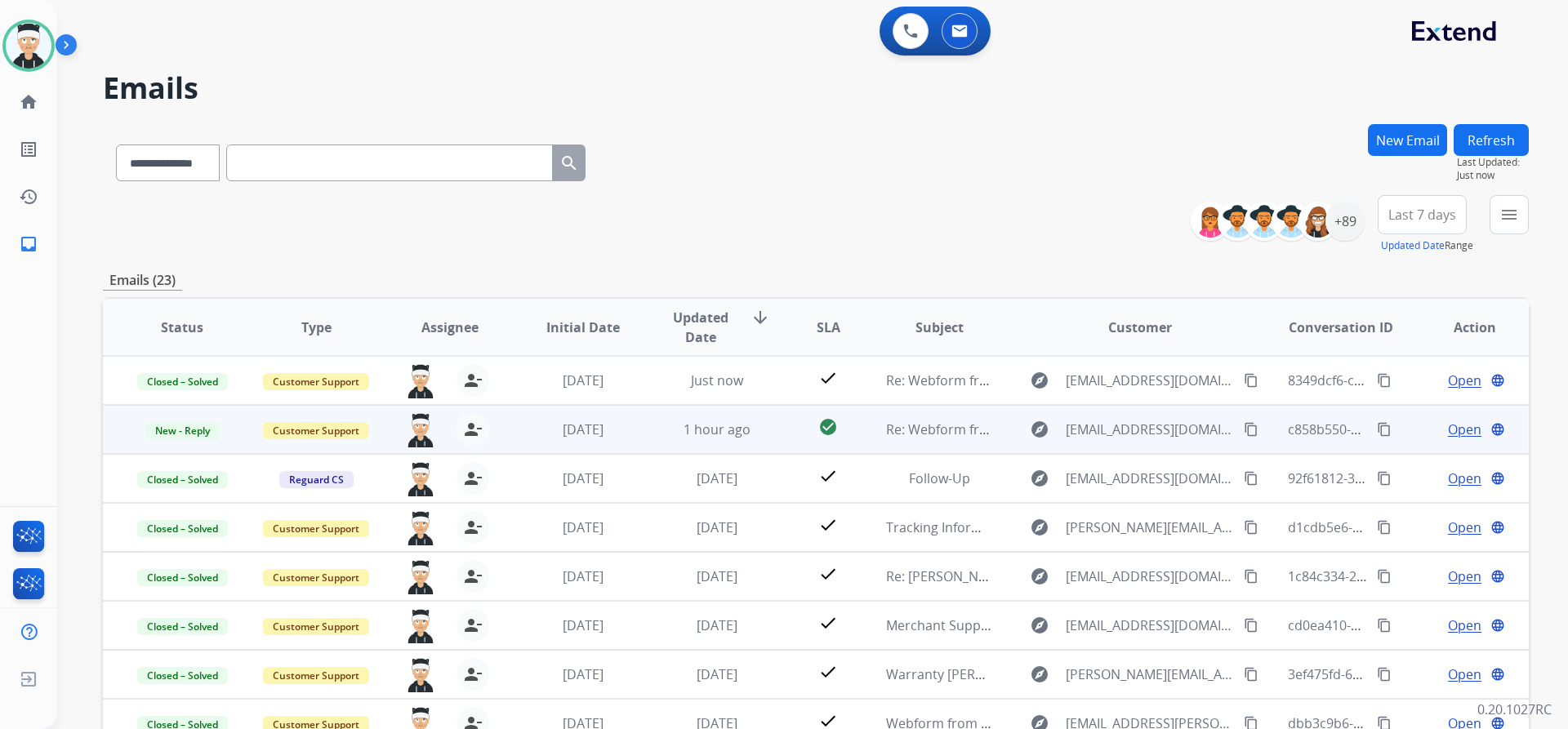
click at [1448, 423] on span "Open" at bounding box center [1465, 429] width 34 height 19
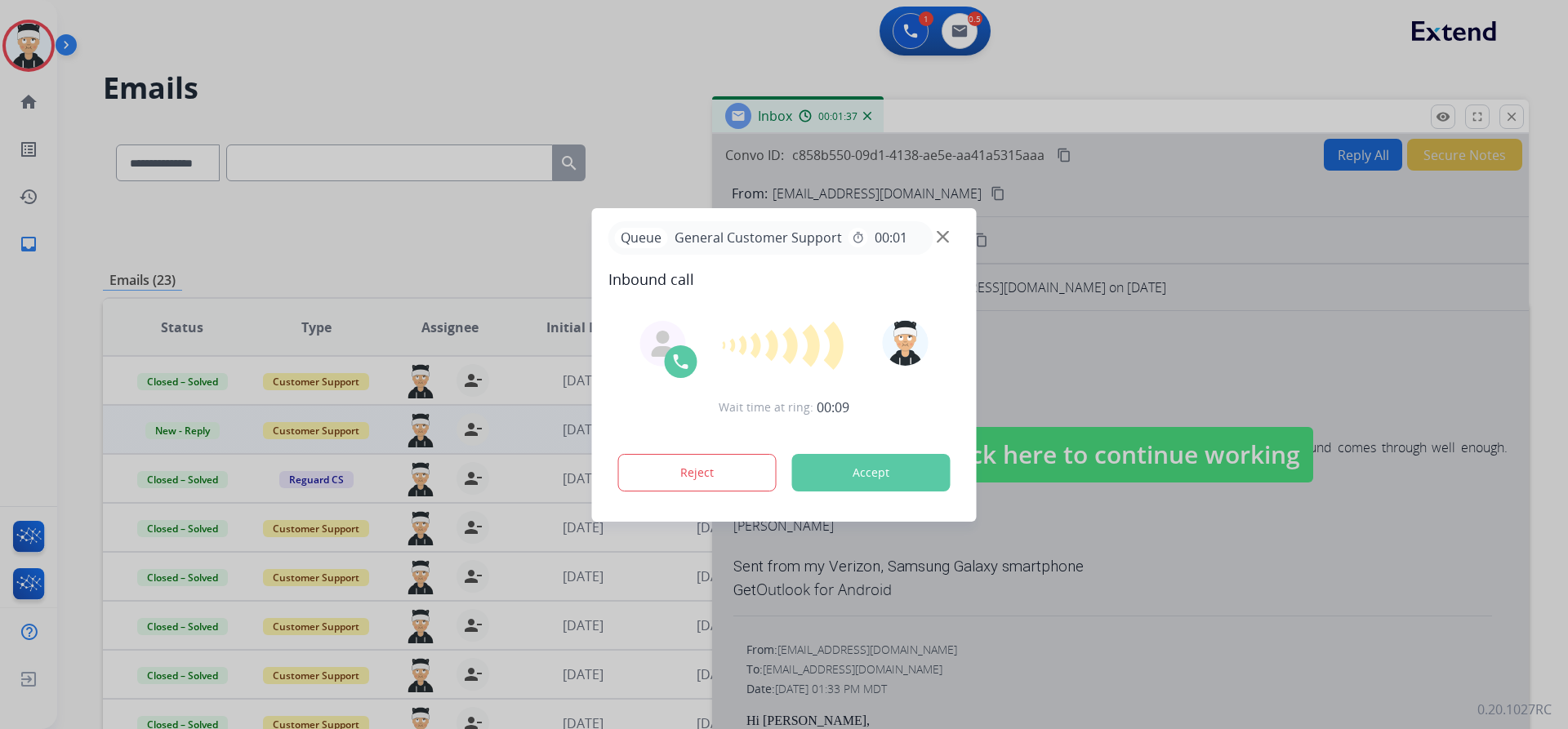
drag, startPoint x: 1537, startPoint y: 43, endPoint x: 664, endPoint y: 46, distance: 873.0
click at [664, 46] on div at bounding box center [784, 364] width 1568 height 729
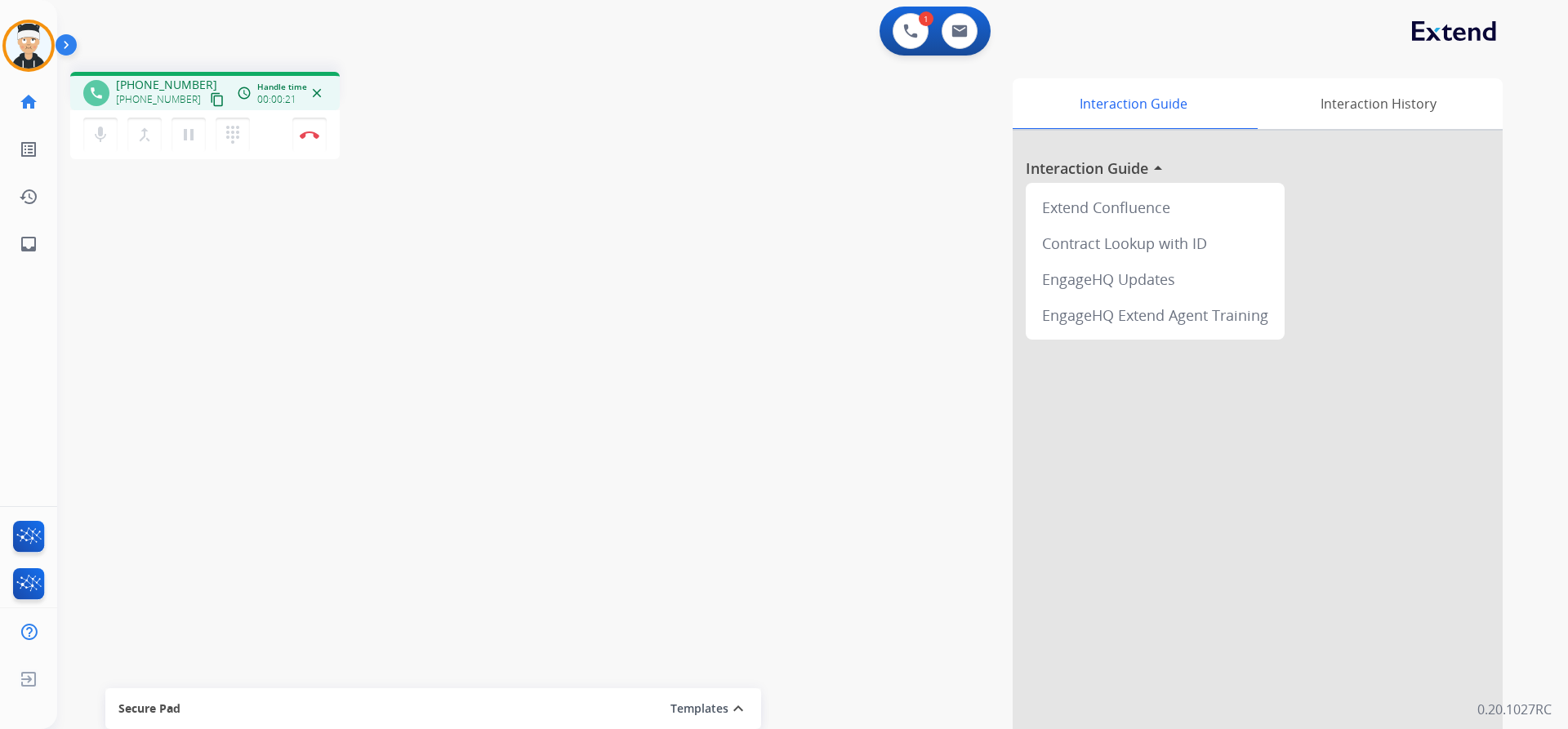
click at [210, 101] on mat-icon "content_copy" at bounding box center [217, 99] width 15 height 15
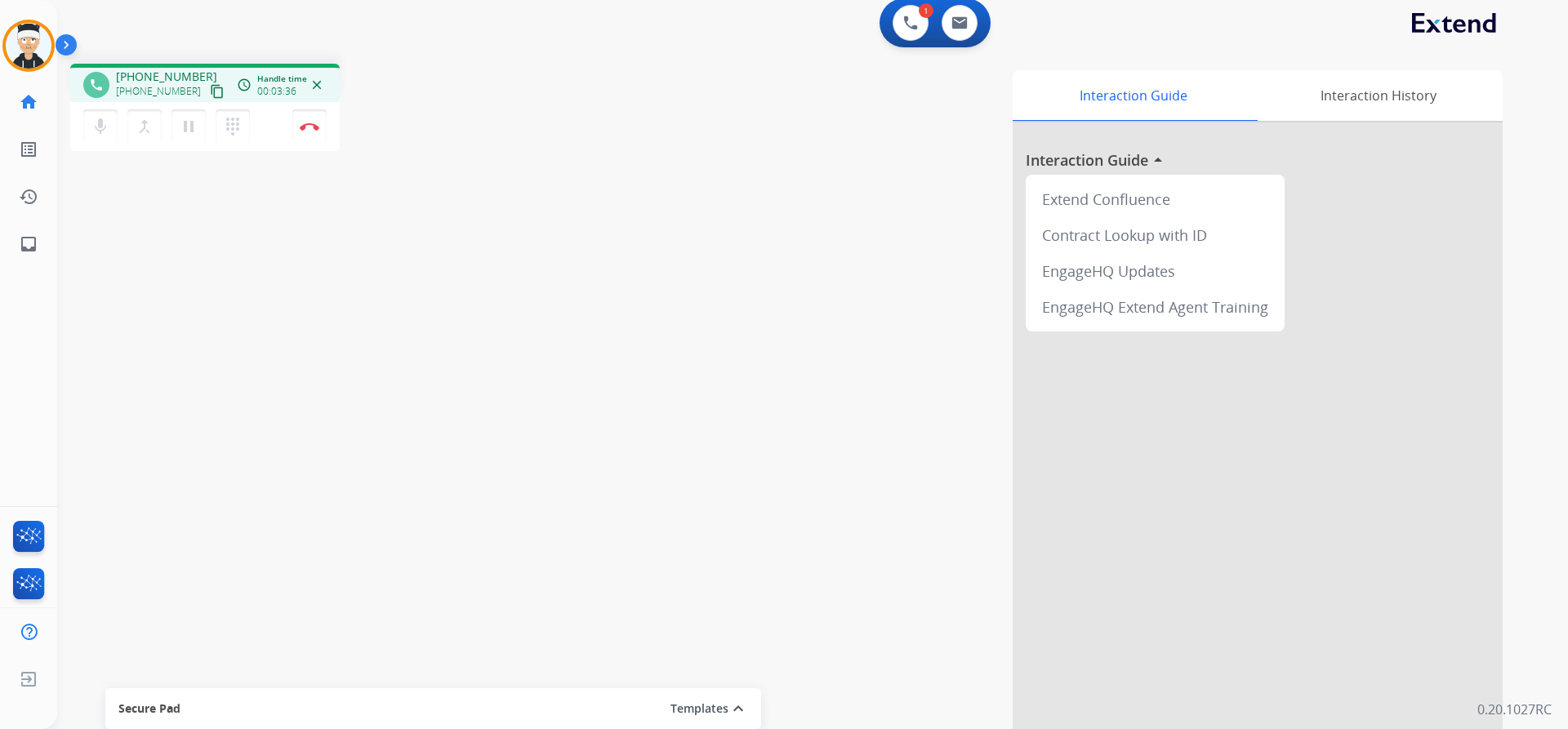
scroll to position [11, 0]
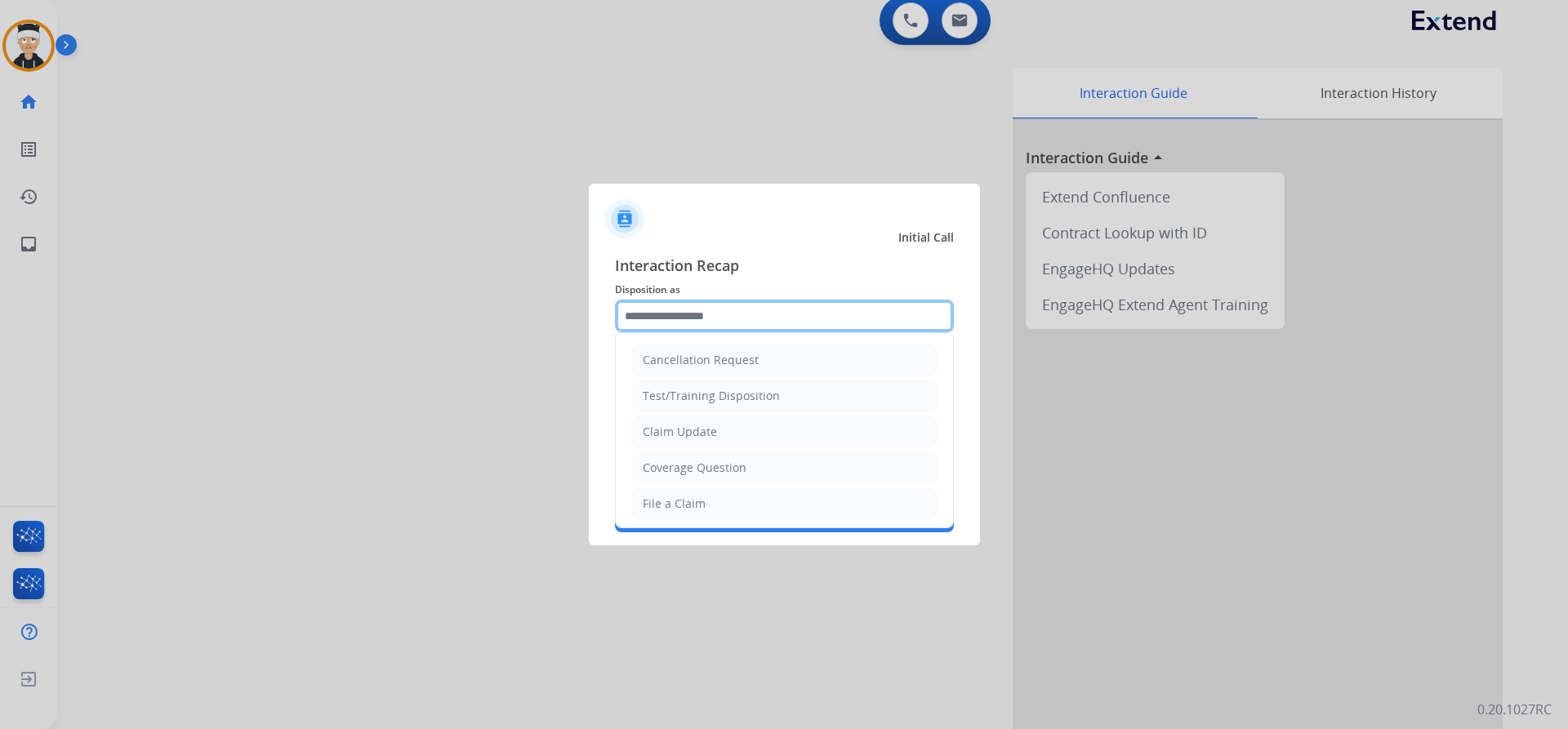
click at [746, 313] on input "text" at bounding box center [784, 316] width 339 height 33
click at [758, 499] on li "File a Claim" at bounding box center [785, 504] width 305 height 31
type input "**********"
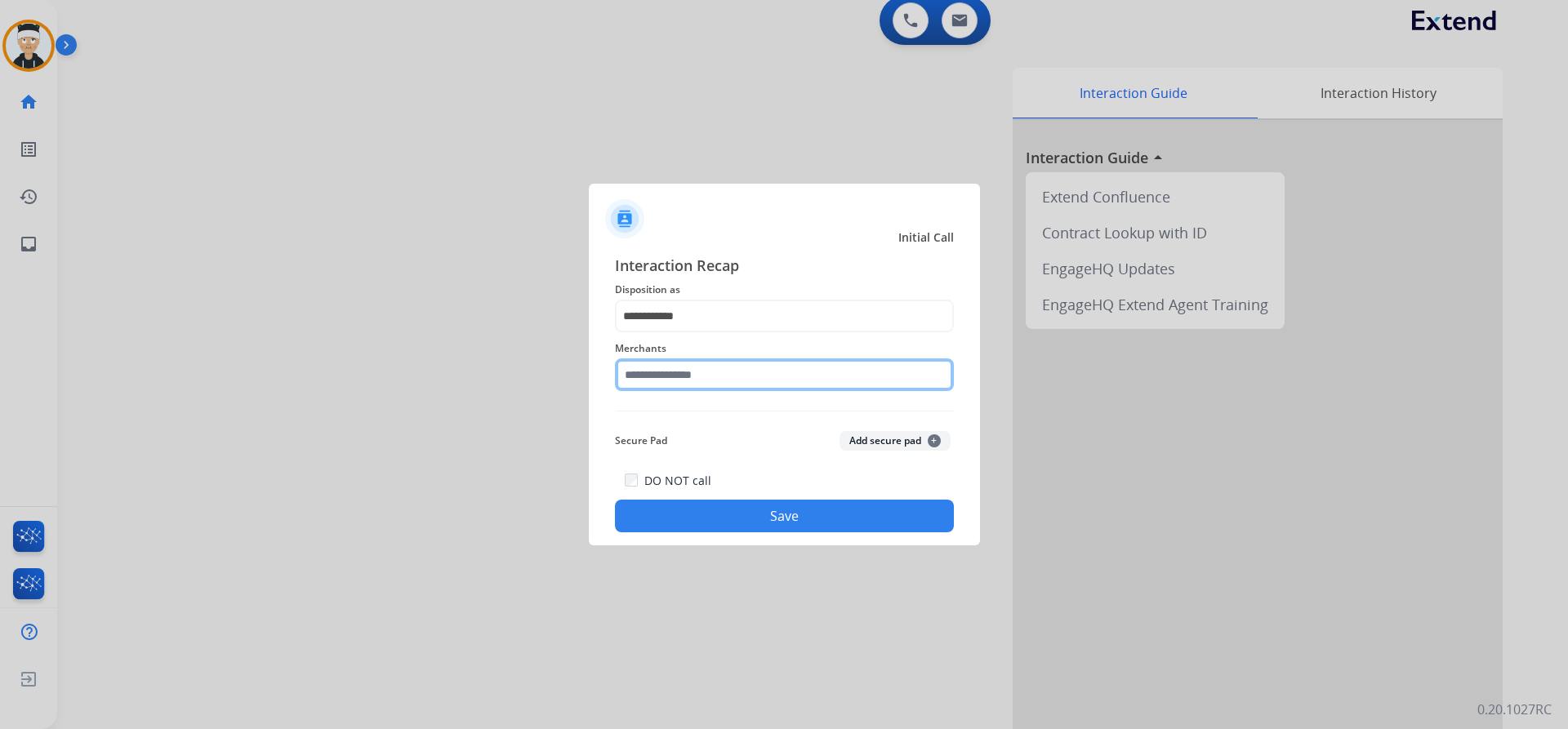
click at [762, 381] on input "text" at bounding box center [784, 375] width 339 height 33
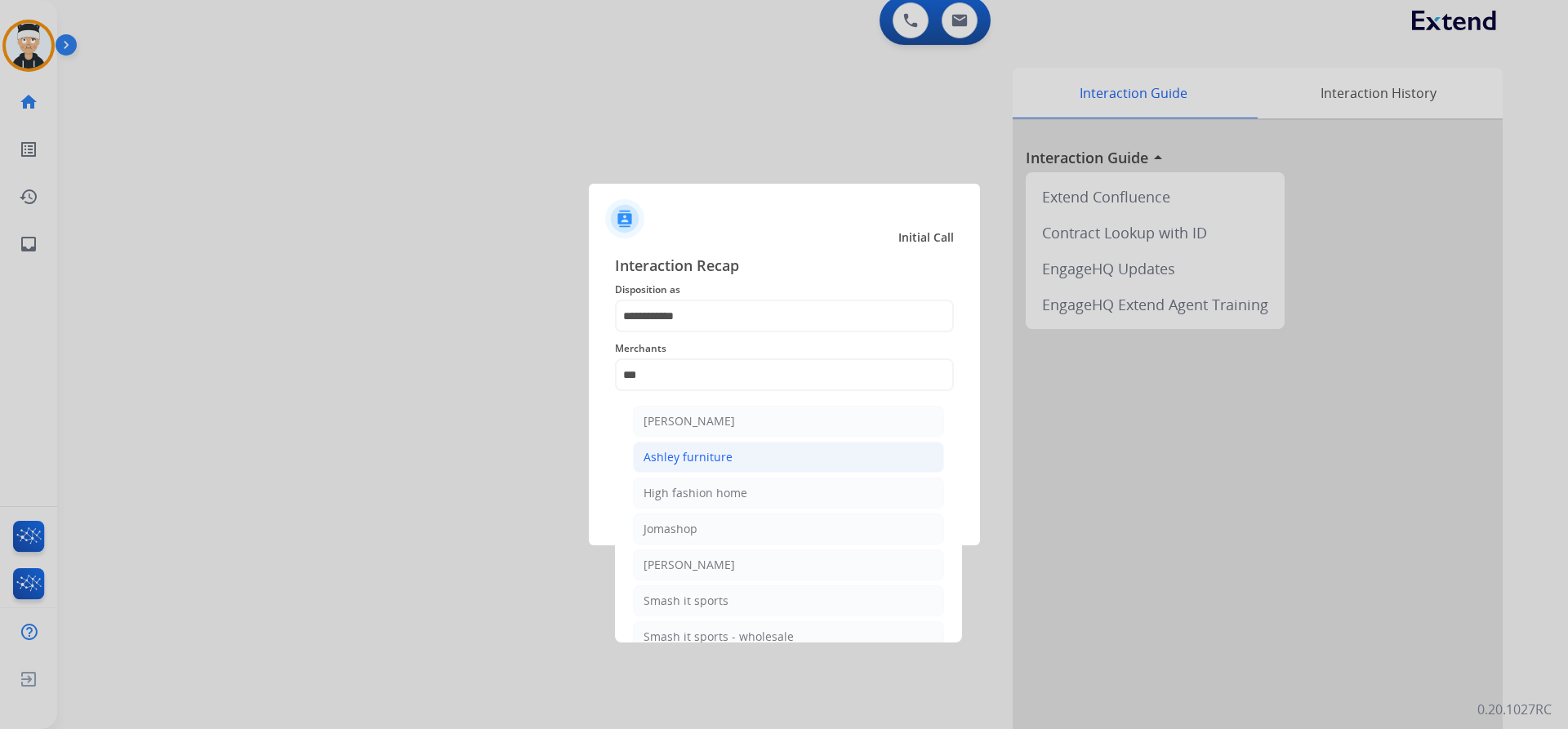
click at [758, 464] on li "Ashley furniture" at bounding box center [788, 457] width 311 height 31
type input "**********"
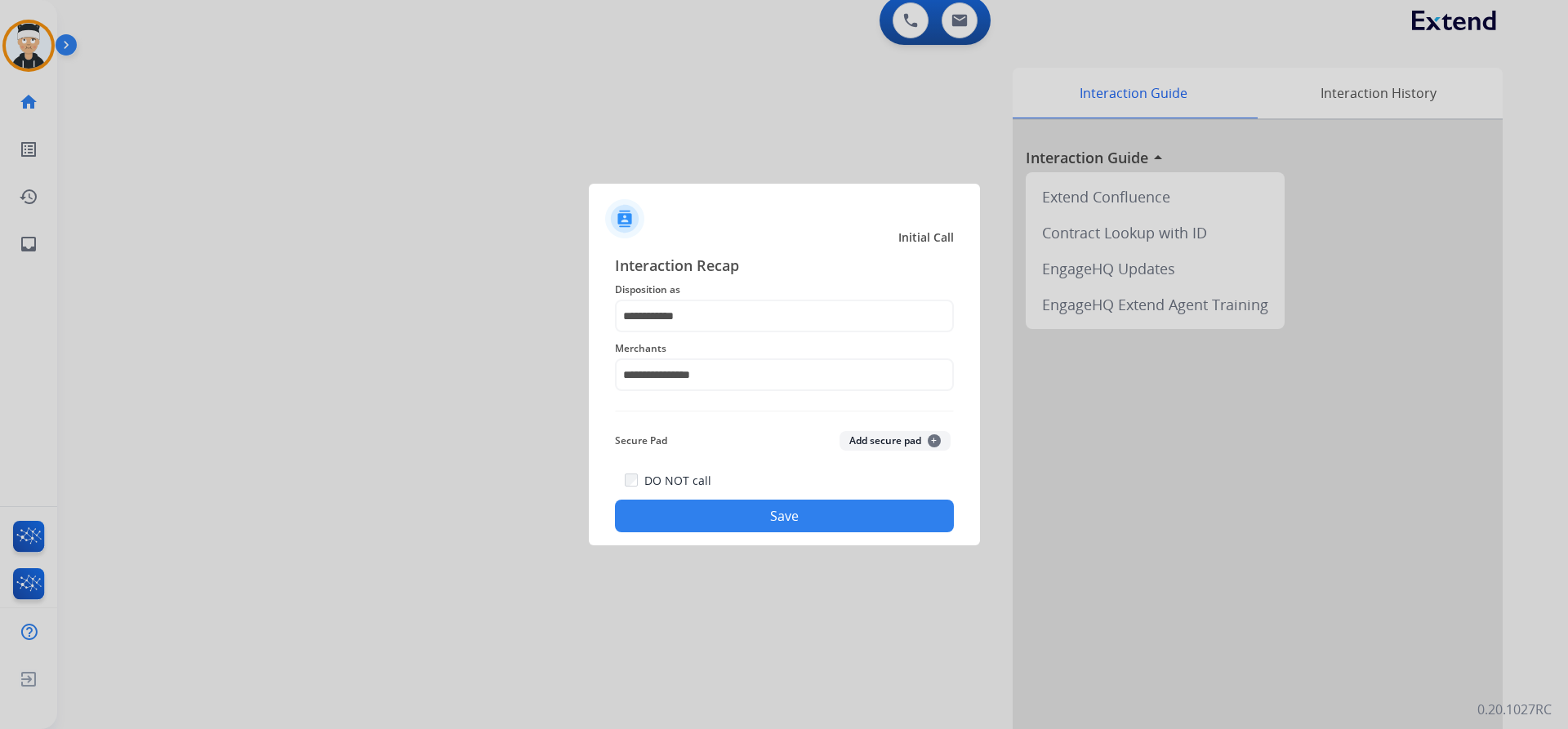
click at [779, 537] on div "**********" at bounding box center [784, 393] width 392 height 305
click at [777, 522] on button "Save" at bounding box center [784, 516] width 339 height 33
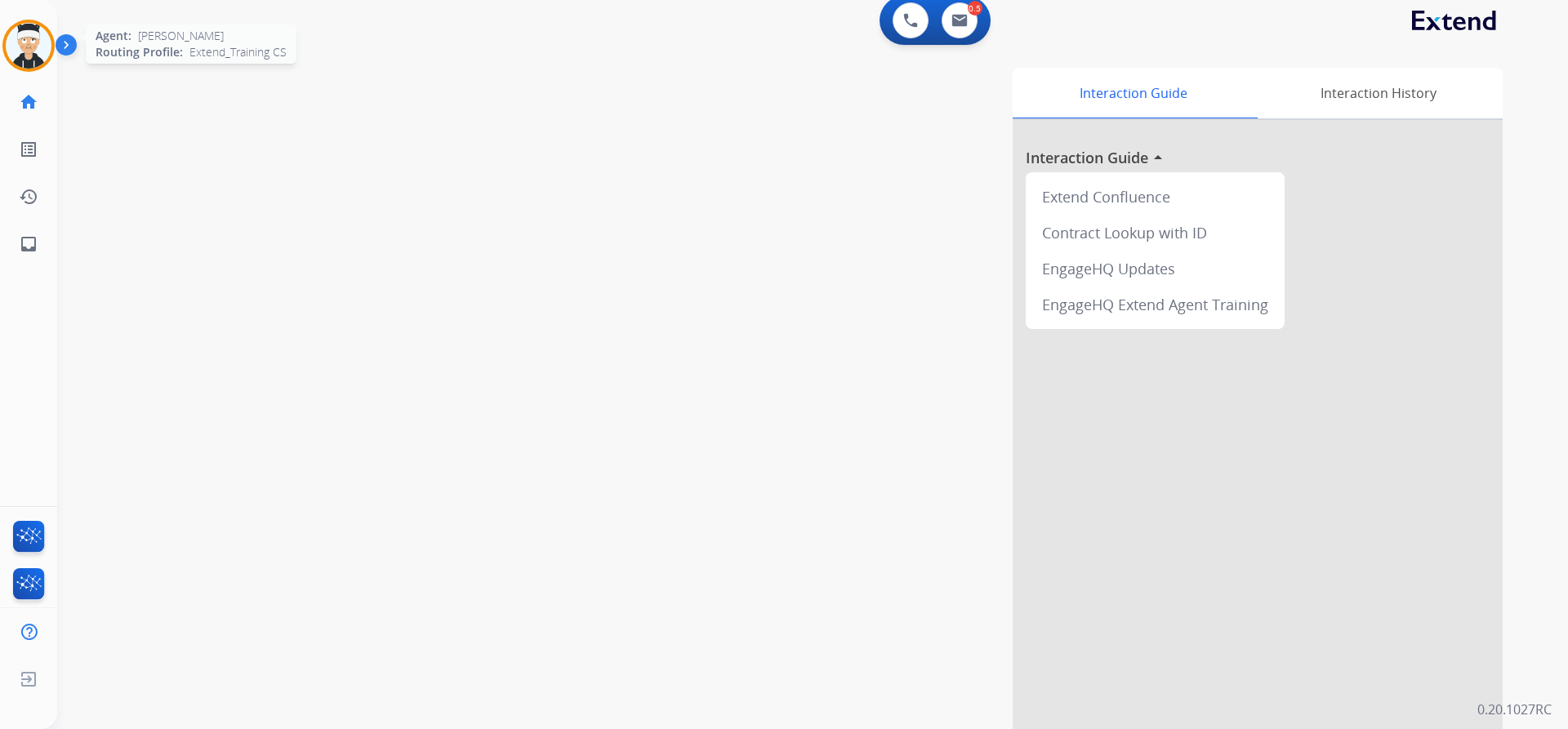
click at [40, 47] on img at bounding box center [28, 46] width 46 height 46
click at [40, 57] on img at bounding box center [28, 46] width 46 height 46
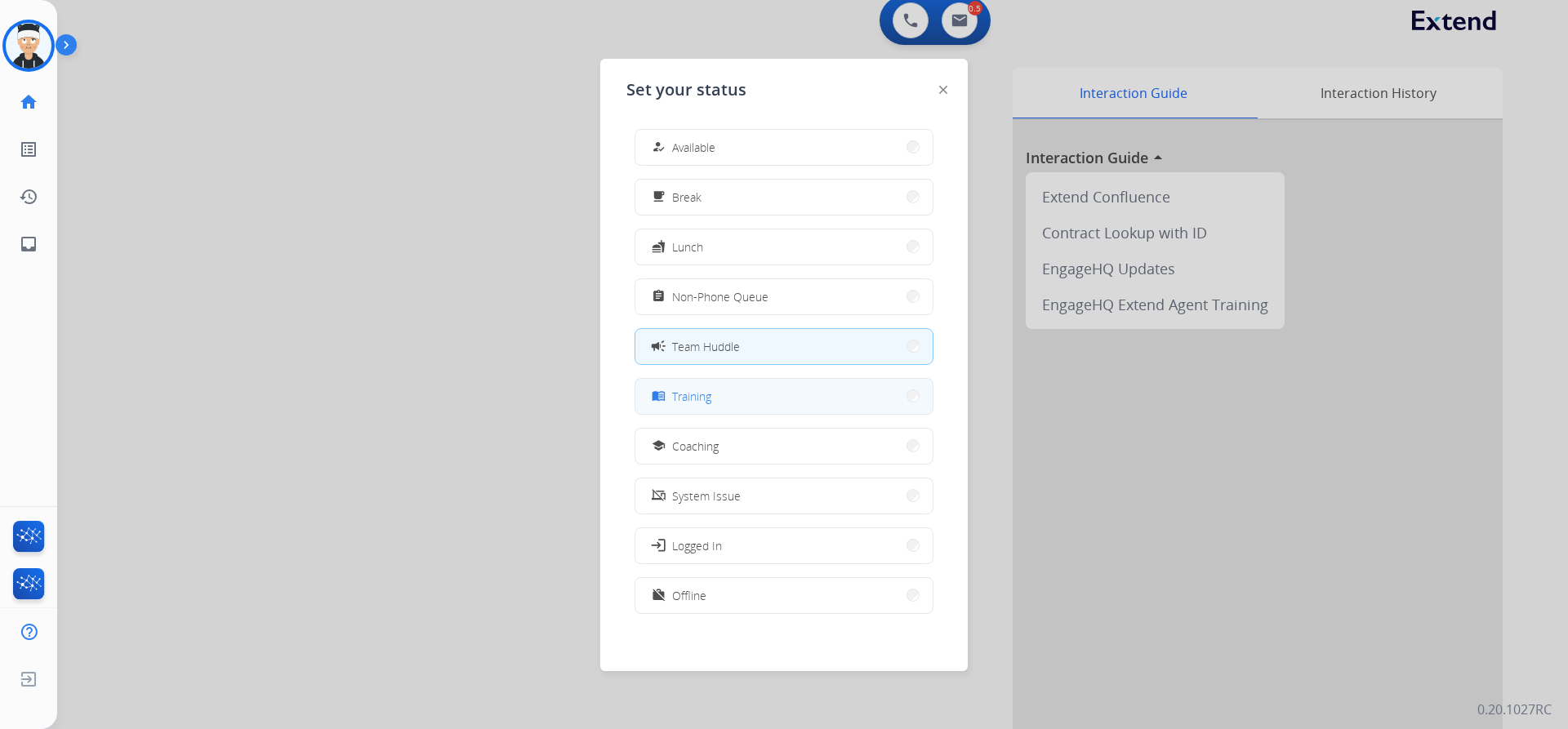
click at [742, 392] on button "menu_book Training" at bounding box center [784, 396] width 298 height 35
